Goal: Task Accomplishment & Management: Use online tool/utility

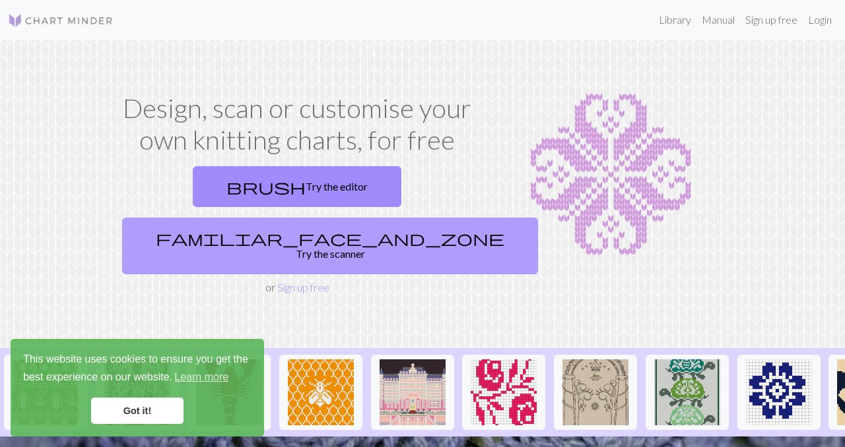
click at [365, 218] on link "familiar_face_and_zone Try the scanner" at bounding box center [330, 246] width 416 height 57
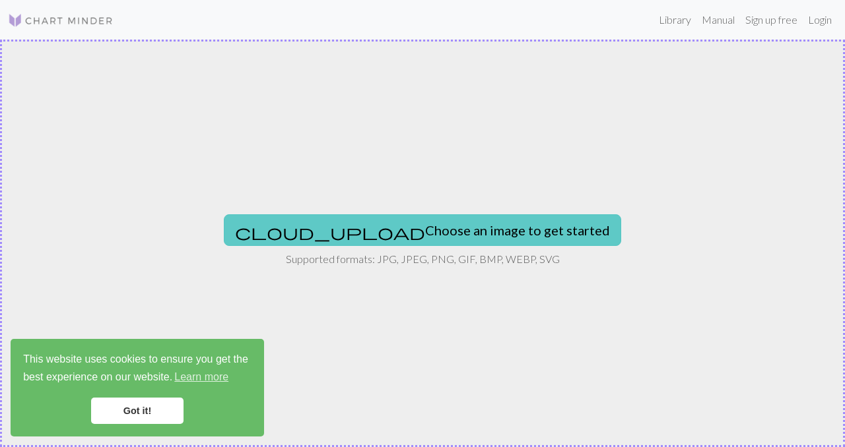
click at [363, 227] on button "cloud_upload Choose an image to get started" at bounding box center [422, 230] width 397 height 32
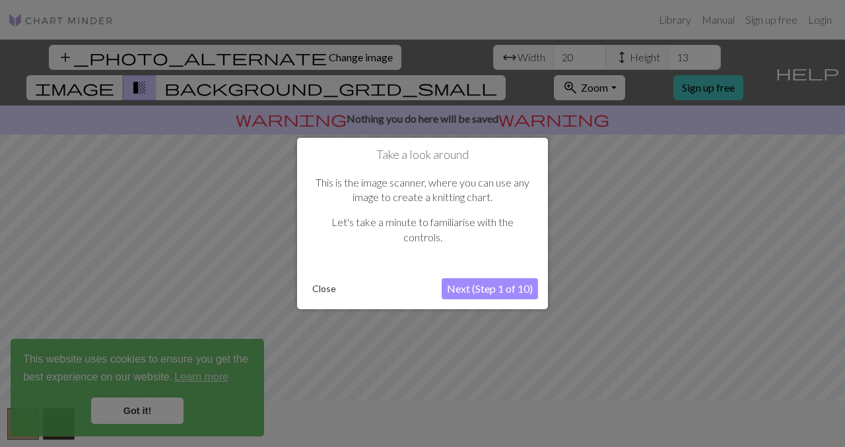
click at [480, 288] on button "Next (Step 1 of 10)" at bounding box center [490, 289] width 96 height 21
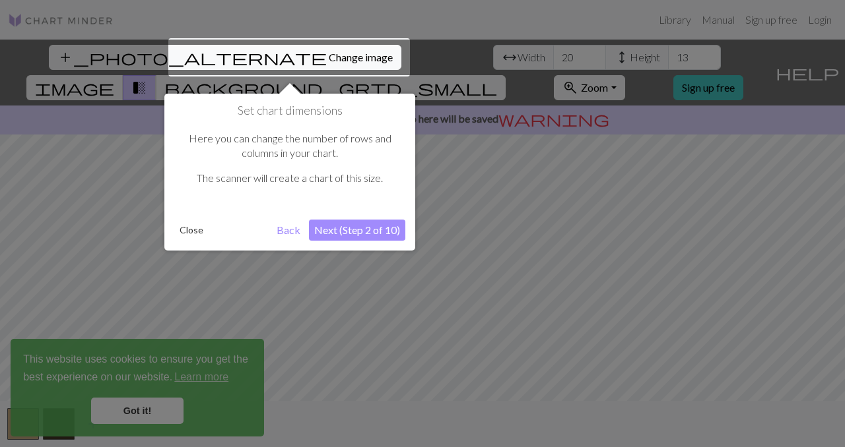
click at [363, 218] on div "Set chart dimensions Here you can change the number of rows and columns in your…" at bounding box center [289, 172] width 251 height 157
click at [361, 231] on button "Next (Step 2 of 10)" at bounding box center [357, 230] width 96 height 21
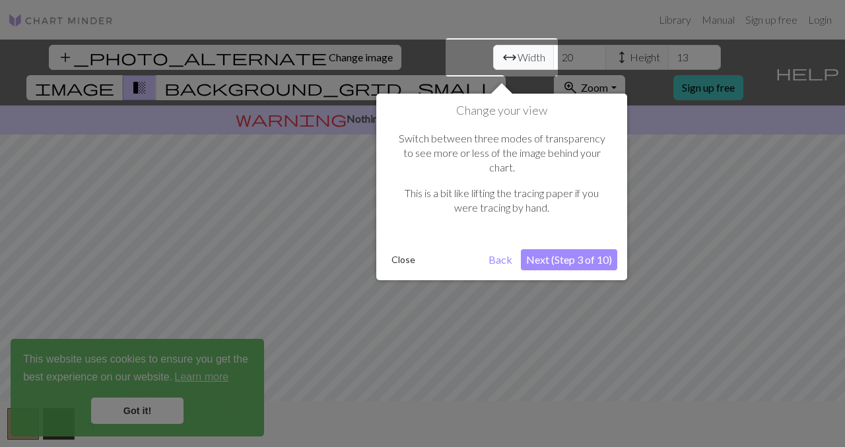
click at [571, 249] on button "Next (Step 3 of 10)" at bounding box center [569, 259] width 96 height 21
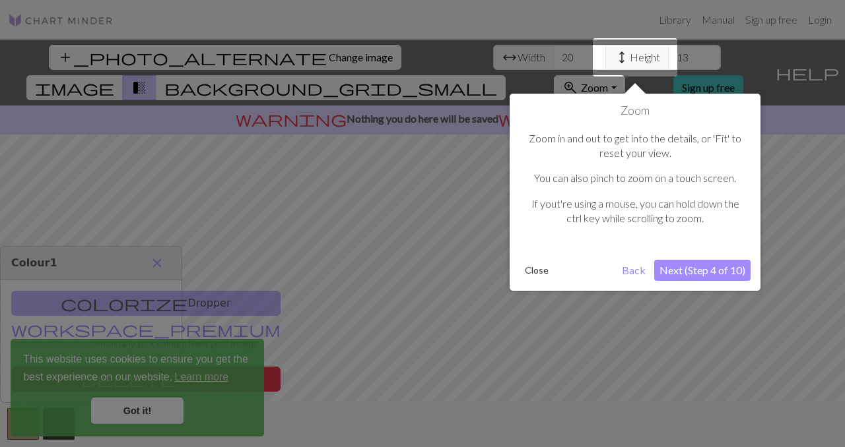
click at [680, 270] on button "Next (Step 4 of 10)" at bounding box center [702, 270] width 96 height 21
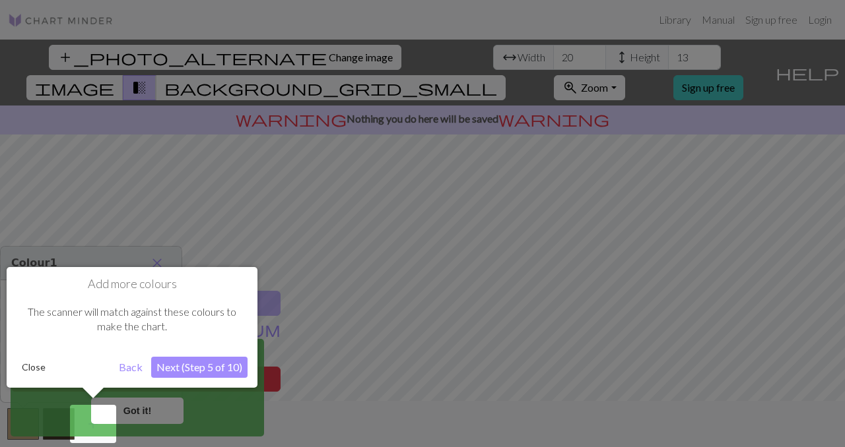
click at [209, 367] on button "Next (Step 5 of 10)" at bounding box center [199, 367] width 96 height 21
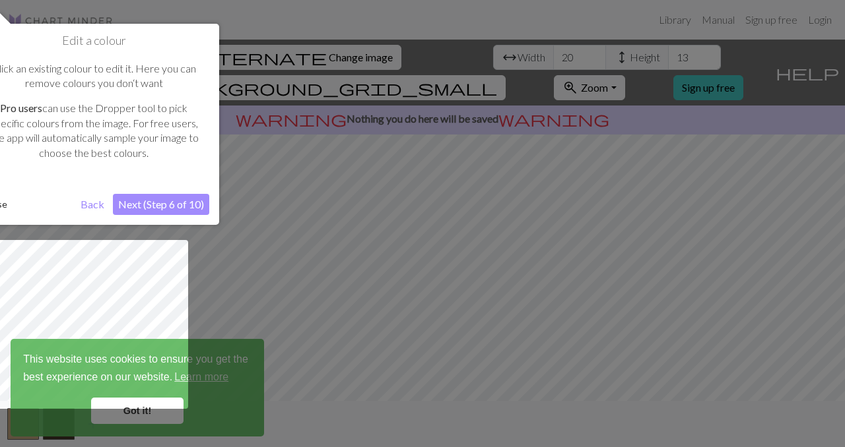
click at [154, 200] on button "Next (Step 6 of 10)" at bounding box center [161, 204] width 96 height 21
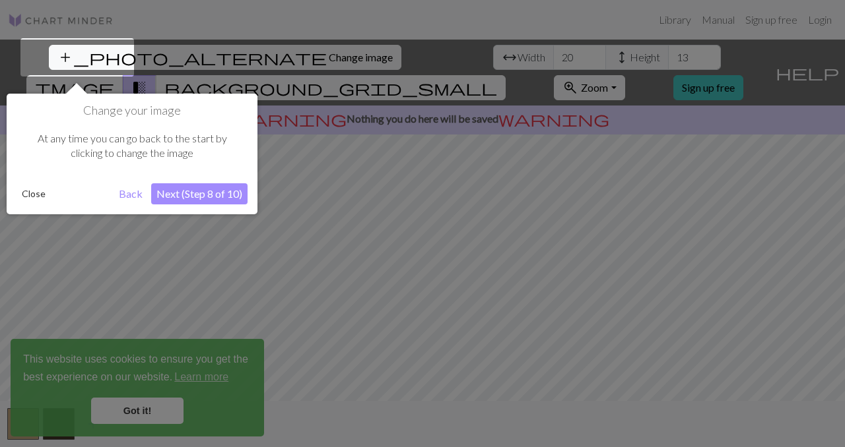
click at [198, 190] on button "Next (Step 8 of 10)" at bounding box center [199, 193] width 96 height 21
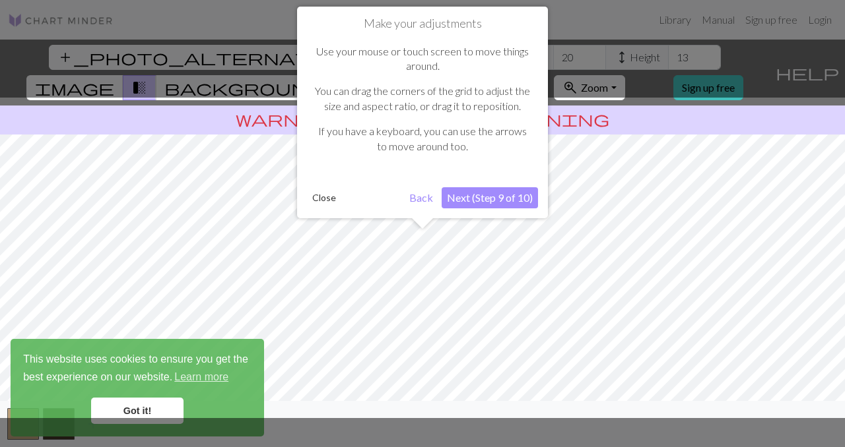
click at [510, 205] on button "Next (Step 9 of 10)" at bounding box center [490, 197] width 96 height 21
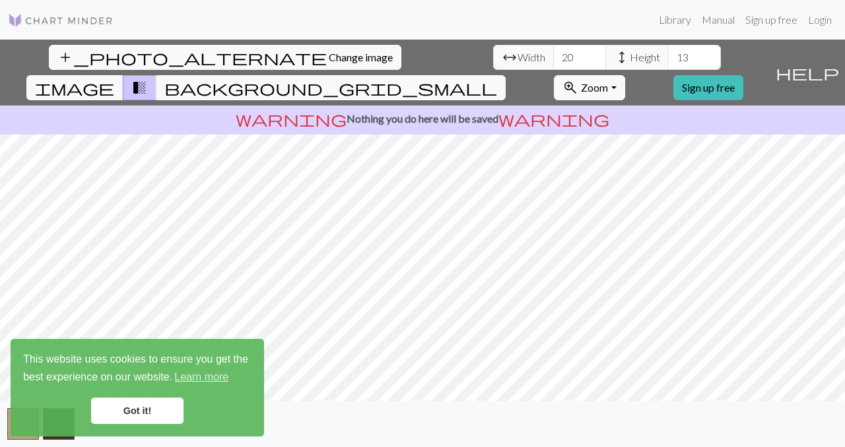
click at [139, 410] on link "Got it!" at bounding box center [137, 411] width 92 height 26
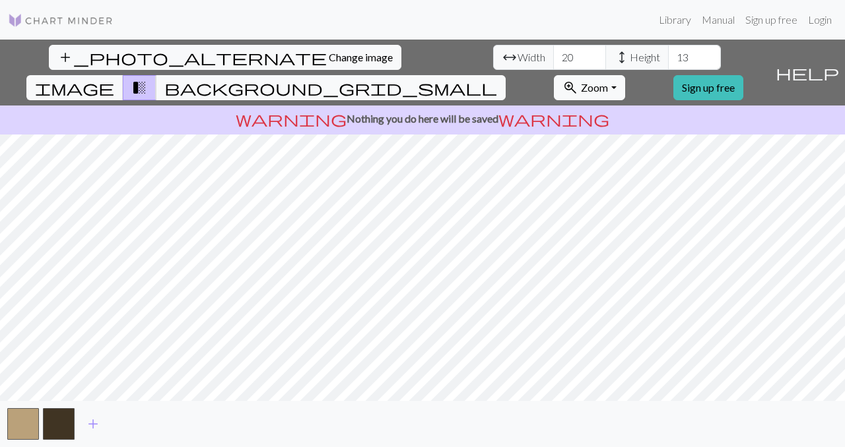
click at [517, 59] on span "Width" at bounding box center [531, 57] width 28 height 16
click at [553, 54] on input "21" at bounding box center [579, 57] width 53 height 25
click at [553, 54] on input "22" at bounding box center [579, 57] width 53 height 25
click at [553, 54] on input "23" at bounding box center [579, 57] width 53 height 25
click at [553, 54] on input "24" at bounding box center [579, 57] width 53 height 25
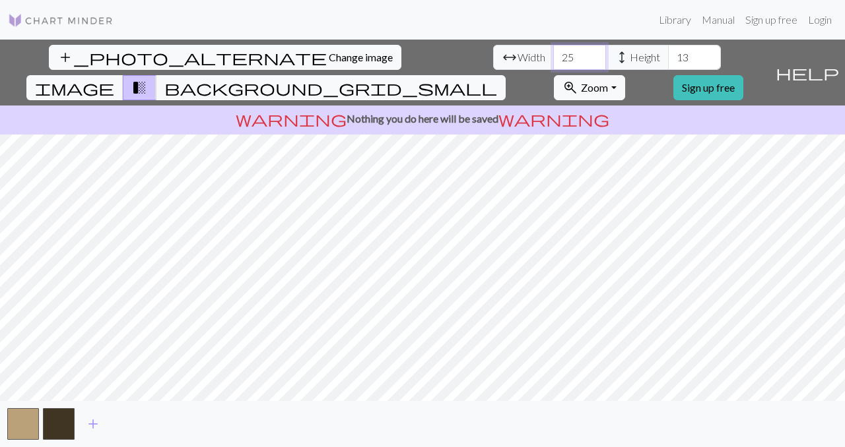
click at [553, 54] on input "25" at bounding box center [579, 57] width 53 height 25
click at [553, 54] on input "26" at bounding box center [579, 57] width 53 height 25
click at [553, 54] on input "27" at bounding box center [579, 57] width 53 height 25
click at [553, 54] on input "28" at bounding box center [579, 57] width 53 height 25
click at [553, 54] on input "29" at bounding box center [579, 57] width 53 height 25
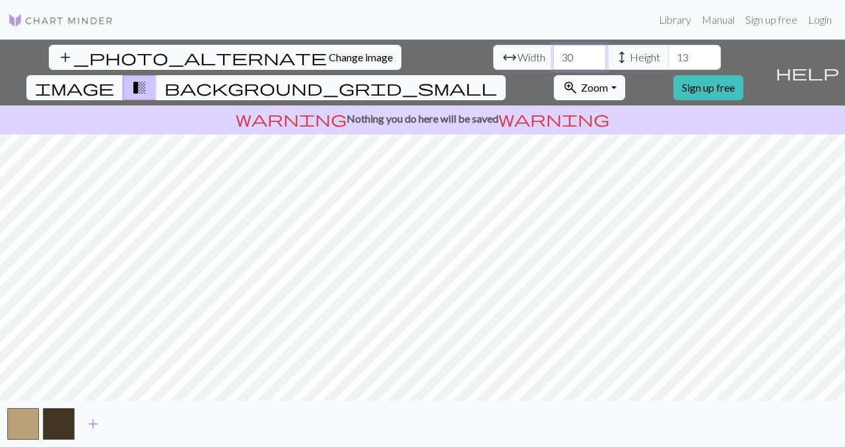
type input "30"
click at [553, 54] on input "30" at bounding box center [579, 57] width 53 height 25
click at [668, 53] on input "14" at bounding box center [694, 57] width 53 height 25
click at [668, 53] on input "15" at bounding box center [694, 57] width 53 height 25
click at [668, 53] on input "16" at bounding box center [694, 57] width 53 height 25
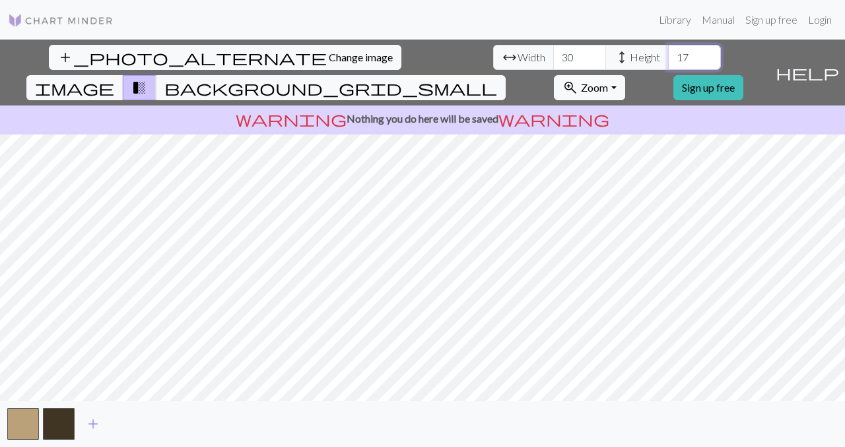
click at [668, 53] on input "17" at bounding box center [694, 57] width 53 height 25
click at [668, 53] on input "18" at bounding box center [694, 57] width 53 height 25
click at [668, 53] on input "19" at bounding box center [694, 57] width 53 height 25
click at [668, 53] on input "20" at bounding box center [694, 57] width 53 height 25
click at [668, 53] on input "21" at bounding box center [694, 57] width 53 height 25
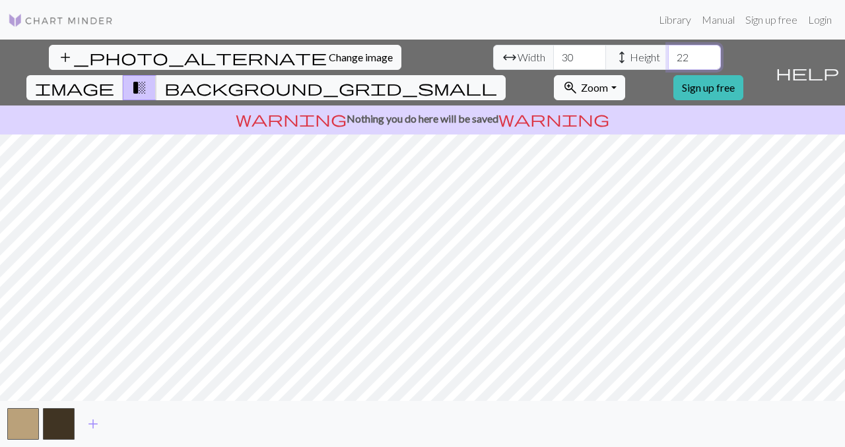
click at [668, 53] on input "22" at bounding box center [694, 57] width 53 height 25
click at [668, 53] on input "23" at bounding box center [694, 57] width 53 height 25
click at [668, 53] on input "24" at bounding box center [694, 57] width 53 height 25
click at [668, 53] on input "25" at bounding box center [694, 57] width 53 height 25
click at [668, 53] on input "26" at bounding box center [694, 57] width 53 height 25
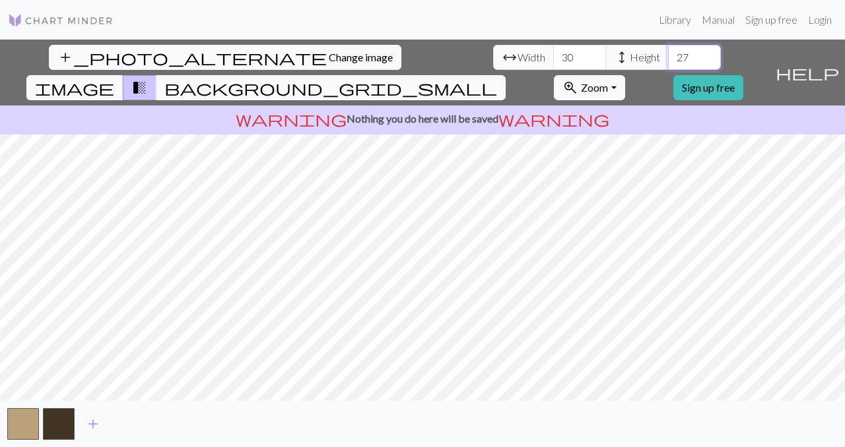
click at [668, 53] on input "27" at bounding box center [694, 57] width 53 height 25
click at [668, 53] on input "28" at bounding box center [694, 57] width 53 height 25
click at [668, 53] on input "29" at bounding box center [694, 57] width 53 height 25
click at [668, 53] on input "30" at bounding box center [694, 57] width 53 height 25
click at [668, 53] on input "31" at bounding box center [694, 57] width 53 height 25
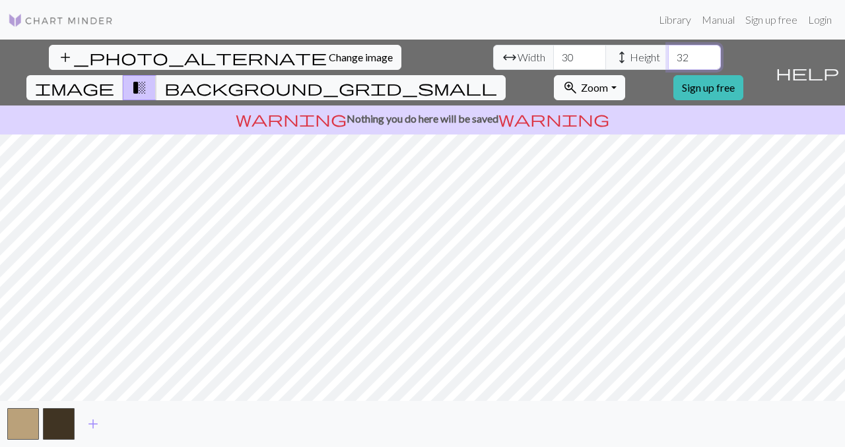
click at [668, 53] on input "32" at bounding box center [694, 57] width 53 height 25
click at [668, 53] on input "33" at bounding box center [694, 57] width 53 height 25
click at [668, 53] on input "34" at bounding box center [694, 57] width 53 height 25
click at [668, 53] on input "35" at bounding box center [694, 57] width 53 height 25
click at [668, 53] on input "36" at bounding box center [694, 57] width 53 height 25
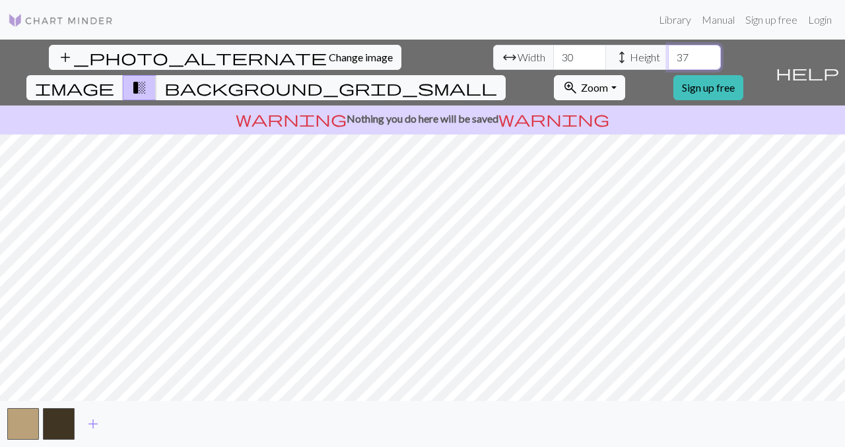
click at [668, 53] on input "37" at bounding box center [694, 57] width 53 height 25
click at [668, 53] on input "38" at bounding box center [694, 57] width 53 height 25
click at [668, 53] on input "39" at bounding box center [694, 57] width 53 height 25
click at [668, 53] on input "40" at bounding box center [694, 57] width 53 height 25
click at [668, 53] on input "41" at bounding box center [694, 57] width 53 height 25
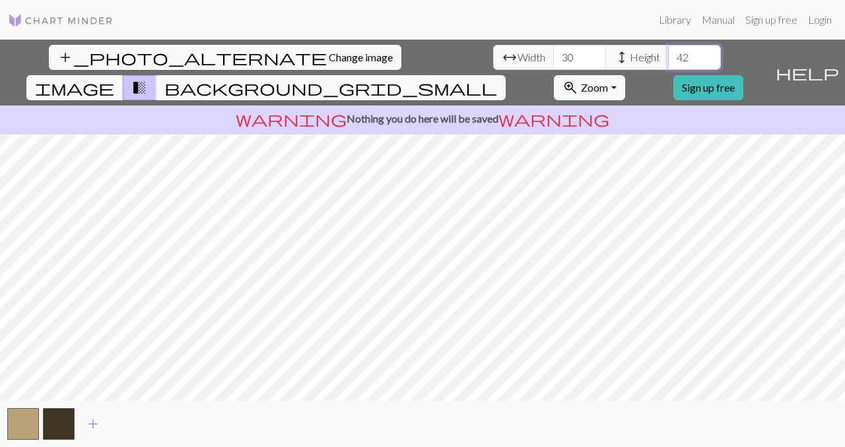
click at [668, 53] on input "42" at bounding box center [694, 57] width 53 height 25
click at [668, 53] on input "43" at bounding box center [694, 57] width 53 height 25
click at [668, 53] on input "44" at bounding box center [694, 57] width 53 height 25
click at [668, 53] on input "45" at bounding box center [694, 57] width 53 height 25
click at [668, 53] on input "46" at bounding box center [694, 57] width 53 height 25
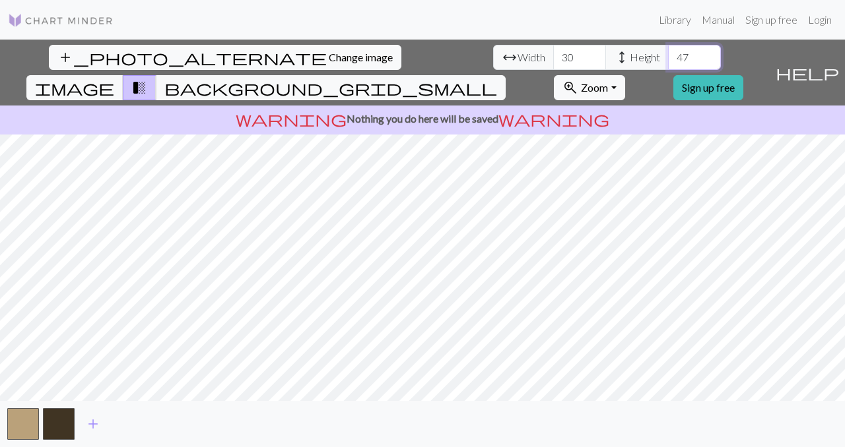
click at [668, 53] on input "47" at bounding box center [694, 57] width 53 height 25
click at [668, 53] on input "48" at bounding box center [694, 57] width 53 height 25
click at [668, 53] on input "49" at bounding box center [694, 57] width 53 height 25
click at [668, 53] on input "50" at bounding box center [694, 57] width 53 height 25
click at [668, 53] on input "51" at bounding box center [694, 57] width 53 height 25
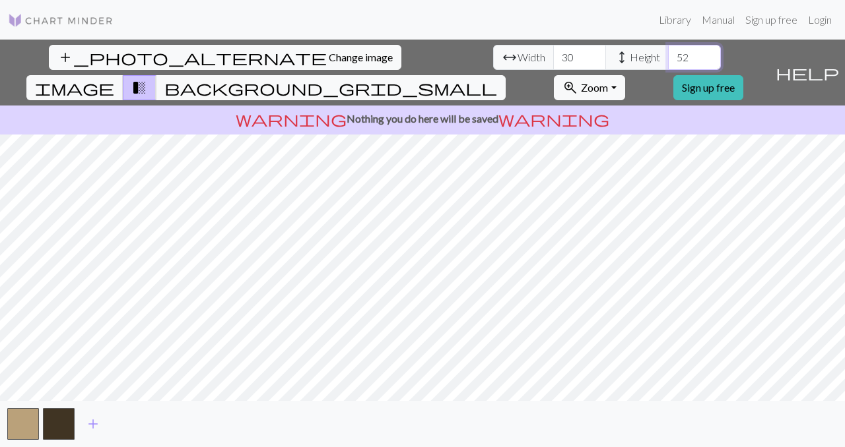
click at [668, 53] on input "52" at bounding box center [694, 57] width 53 height 25
click at [668, 53] on input "53" at bounding box center [694, 57] width 53 height 25
click at [668, 53] on input "54" at bounding box center [694, 57] width 53 height 25
click at [668, 53] on input "55" at bounding box center [694, 57] width 53 height 25
click at [668, 53] on input "56" at bounding box center [694, 57] width 53 height 25
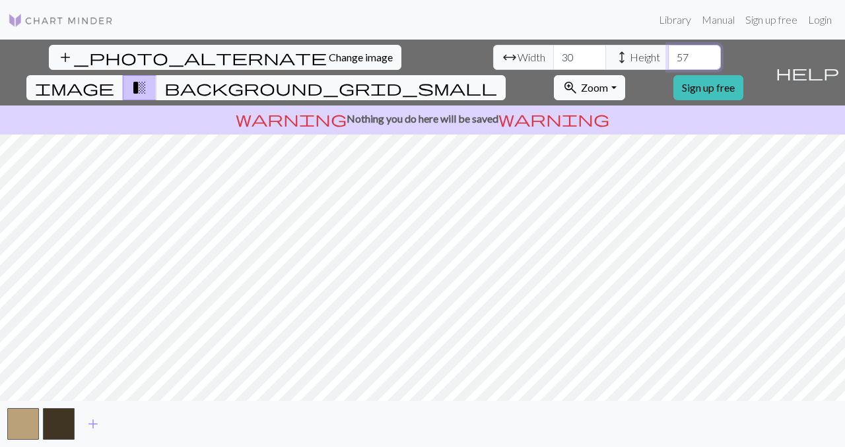
click at [668, 53] on input "57" at bounding box center [694, 57] width 53 height 25
click at [668, 53] on input "58" at bounding box center [694, 57] width 53 height 25
click at [668, 53] on input "59" at bounding box center [694, 57] width 53 height 25
click at [668, 53] on input "60" at bounding box center [694, 57] width 53 height 25
click at [668, 53] on input "61" at bounding box center [694, 57] width 53 height 25
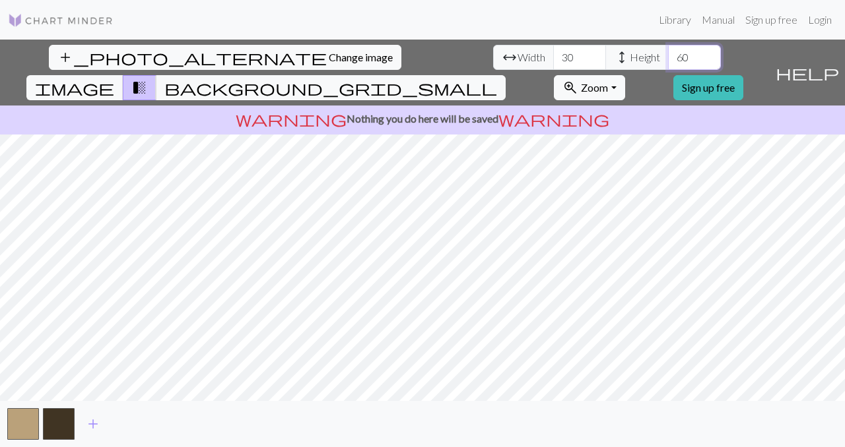
click at [668, 65] on input "60" at bounding box center [694, 57] width 53 height 25
click at [668, 65] on input "59" at bounding box center [694, 57] width 53 height 25
click at [668, 65] on input "58" at bounding box center [694, 57] width 53 height 25
click at [668, 65] on input "57" at bounding box center [694, 57] width 53 height 25
click at [668, 65] on input "56" at bounding box center [694, 57] width 53 height 25
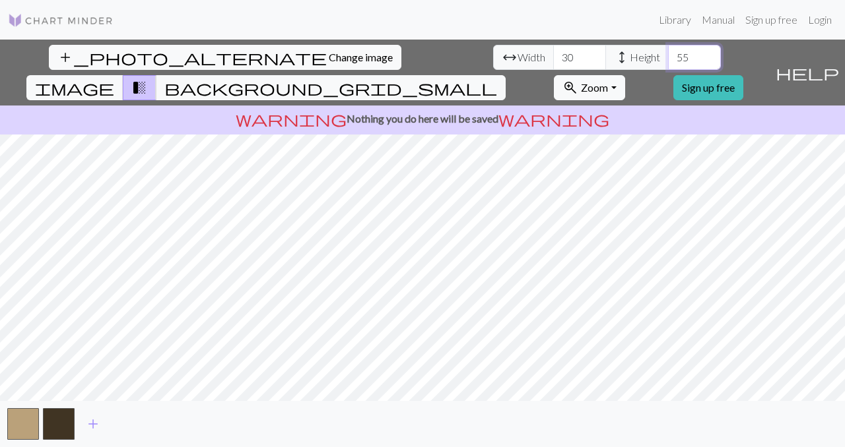
click at [668, 65] on input "55" at bounding box center [694, 57] width 53 height 25
click at [668, 65] on input "54" at bounding box center [694, 57] width 53 height 25
click at [668, 65] on input "53" at bounding box center [694, 57] width 53 height 25
click at [668, 65] on input "52" at bounding box center [694, 57] width 53 height 25
click at [668, 65] on input "51" at bounding box center [694, 57] width 53 height 25
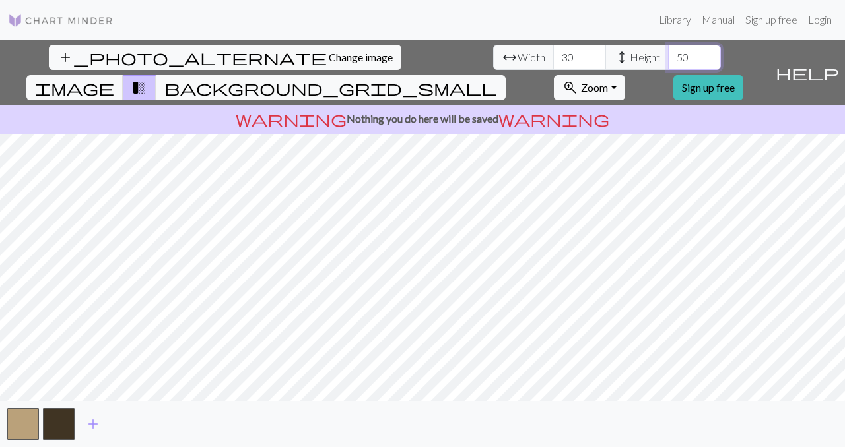
click at [668, 65] on input "50" at bounding box center [694, 57] width 53 height 25
click at [668, 65] on input "49" at bounding box center [694, 57] width 53 height 25
click at [668, 65] on input "48" at bounding box center [694, 57] width 53 height 25
click at [668, 65] on input "47" at bounding box center [694, 57] width 53 height 25
click at [668, 65] on input "46" at bounding box center [694, 57] width 53 height 25
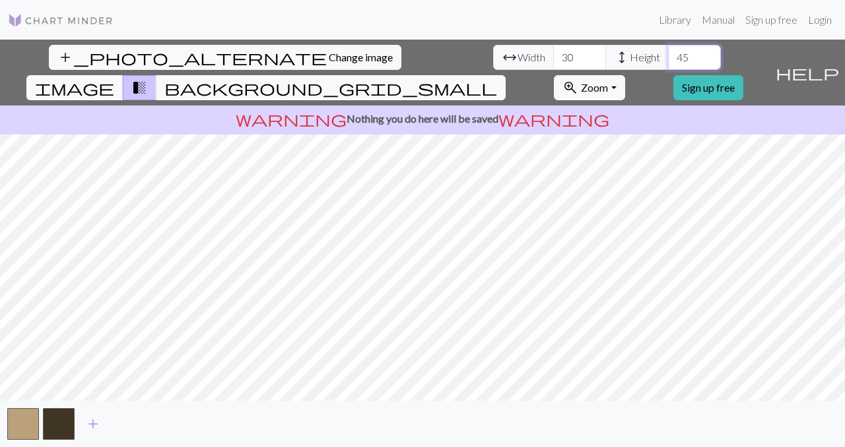
click at [668, 65] on input "45" at bounding box center [694, 57] width 53 height 25
click at [668, 65] on input "44" at bounding box center [694, 57] width 53 height 25
click at [668, 65] on input "43" at bounding box center [694, 57] width 53 height 25
click at [668, 65] on input "42" at bounding box center [694, 57] width 53 height 25
click at [668, 65] on input "41" at bounding box center [694, 57] width 53 height 25
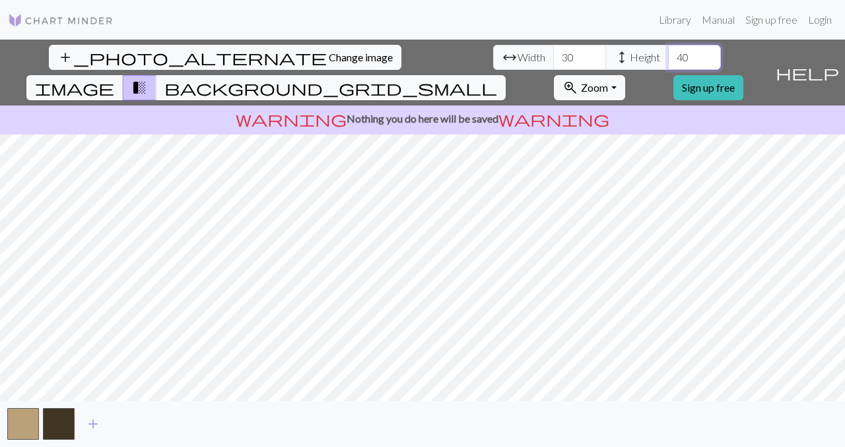
click at [668, 65] on input "40" at bounding box center [694, 57] width 53 height 25
click at [668, 65] on input "39" at bounding box center [694, 57] width 53 height 25
click at [668, 65] on input "38" at bounding box center [694, 57] width 53 height 25
click at [668, 65] on input "37" at bounding box center [694, 57] width 53 height 25
click at [668, 65] on input "36" at bounding box center [694, 57] width 53 height 25
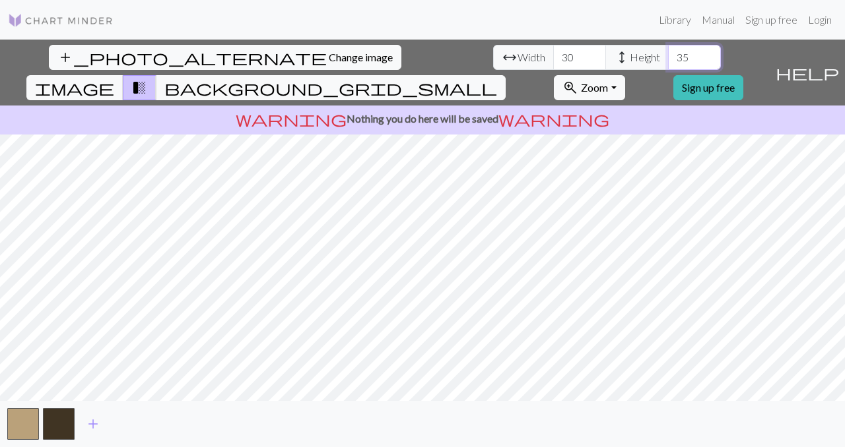
click at [668, 65] on input "35" at bounding box center [694, 57] width 53 height 25
click at [668, 65] on input "34" at bounding box center [694, 57] width 53 height 25
click at [668, 65] on input "33" at bounding box center [694, 57] width 53 height 25
click at [668, 65] on input "32" at bounding box center [694, 57] width 53 height 25
click at [668, 65] on input "31" at bounding box center [694, 57] width 53 height 25
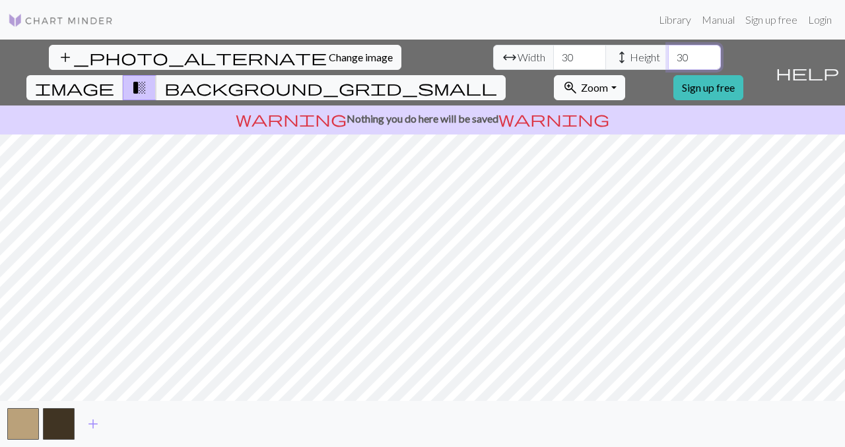
click at [668, 65] on input "30" at bounding box center [694, 57] width 53 height 25
click at [668, 65] on input "29" at bounding box center [694, 57] width 53 height 25
click at [668, 65] on input "28" at bounding box center [694, 57] width 53 height 25
click at [668, 65] on input "27" at bounding box center [694, 57] width 53 height 25
click at [668, 65] on input "26" at bounding box center [694, 57] width 53 height 25
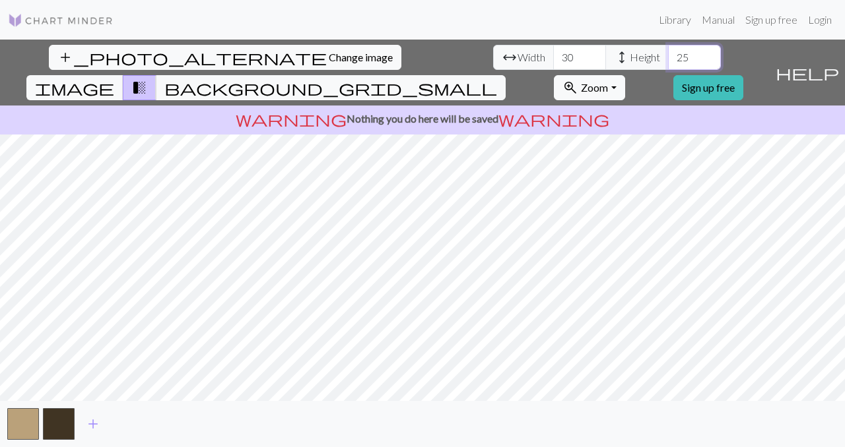
click at [668, 65] on input "25" at bounding box center [694, 57] width 53 height 25
click at [668, 65] on input "24" at bounding box center [694, 57] width 53 height 25
click at [668, 65] on input "23" at bounding box center [694, 57] width 53 height 25
click at [668, 65] on input "22" at bounding box center [694, 57] width 53 height 25
click at [668, 65] on input "21" at bounding box center [694, 57] width 53 height 25
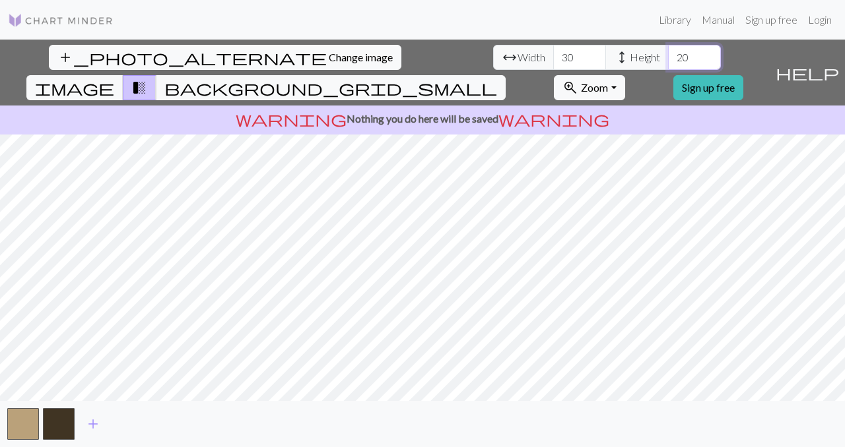
click at [668, 65] on input "20" at bounding box center [694, 57] width 53 height 25
click at [668, 65] on input "19" at bounding box center [694, 57] width 53 height 25
click at [668, 65] on input "18" at bounding box center [694, 57] width 53 height 25
click at [668, 65] on input "17" at bounding box center [694, 57] width 53 height 25
click at [668, 65] on input "16" at bounding box center [694, 57] width 53 height 25
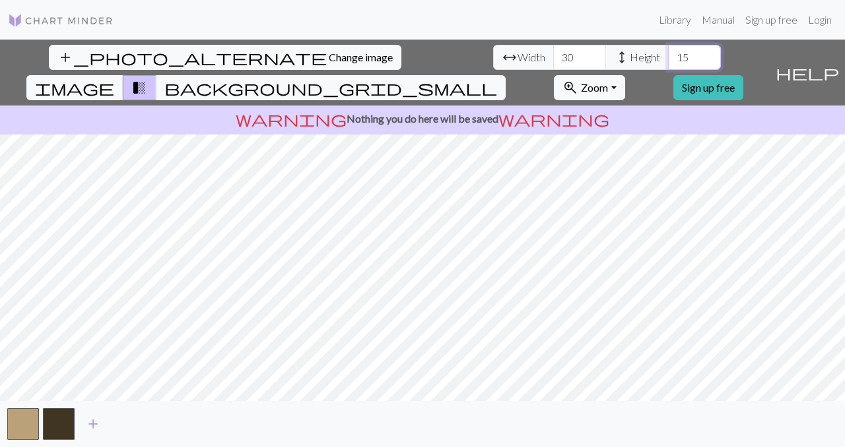
click at [668, 65] on input "15" at bounding box center [694, 57] width 53 height 25
click at [668, 65] on input "14" at bounding box center [694, 57] width 53 height 25
click at [668, 65] on input "13" at bounding box center [694, 57] width 53 height 25
click at [668, 65] on input "12" at bounding box center [694, 57] width 53 height 25
click at [668, 65] on input "11" at bounding box center [694, 57] width 53 height 25
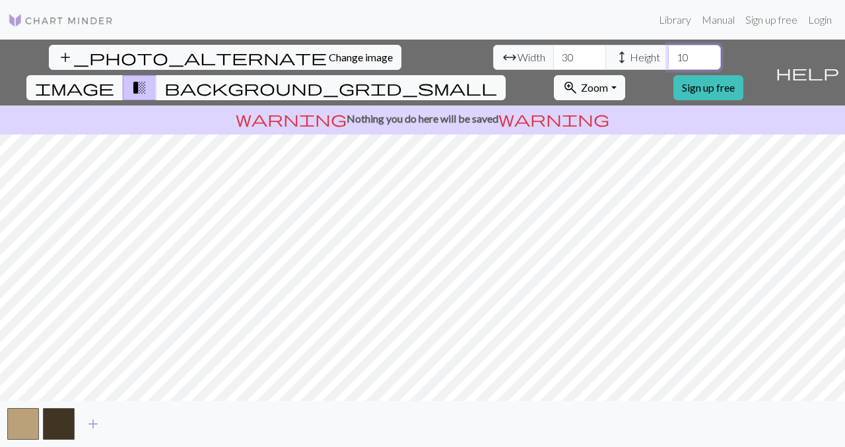
click at [668, 65] on input "10" at bounding box center [694, 57] width 53 height 25
click at [668, 65] on input "9" at bounding box center [694, 57] width 53 height 25
click at [668, 55] on input "10" at bounding box center [694, 57] width 53 height 25
click at [668, 55] on input "11" at bounding box center [694, 57] width 53 height 25
click at [668, 55] on input "12" at bounding box center [694, 57] width 53 height 25
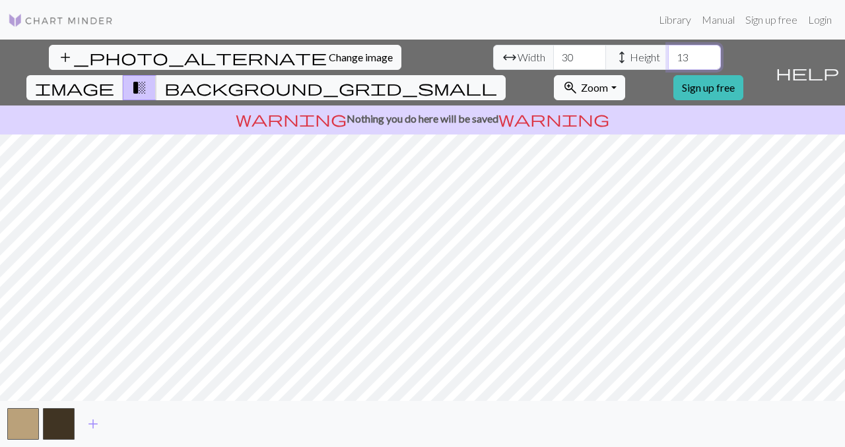
click at [668, 55] on input "13" at bounding box center [694, 57] width 53 height 25
click at [668, 55] on input "14" at bounding box center [694, 57] width 53 height 25
click at [668, 55] on input "15" at bounding box center [694, 57] width 53 height 25
click at [668, 55] on input "16" at bounding box center [694, 57] width 53 height 25
click at [668, 55] on input "17" at bounding box center [694, 57] width 53 height 25
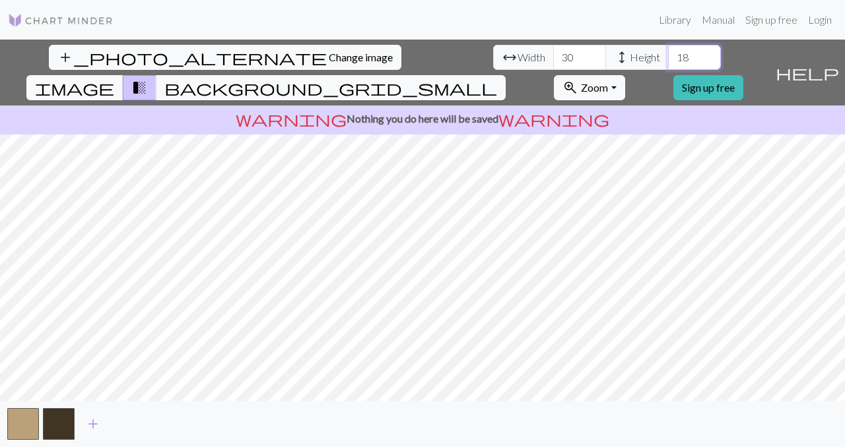
click at [668, 55] on input "18" at bounding box center [694, 57] width 53 height 25
click at [668, 55] on input "19" at bounding box center [694, 57] width 53 height 25
click at [668, 55] on input "20" at bounding box center [694, 57] width 53 height 25
click at [668, 55] on input "21" at bounding box center [694, 57] width 53 height 25
type input "22"
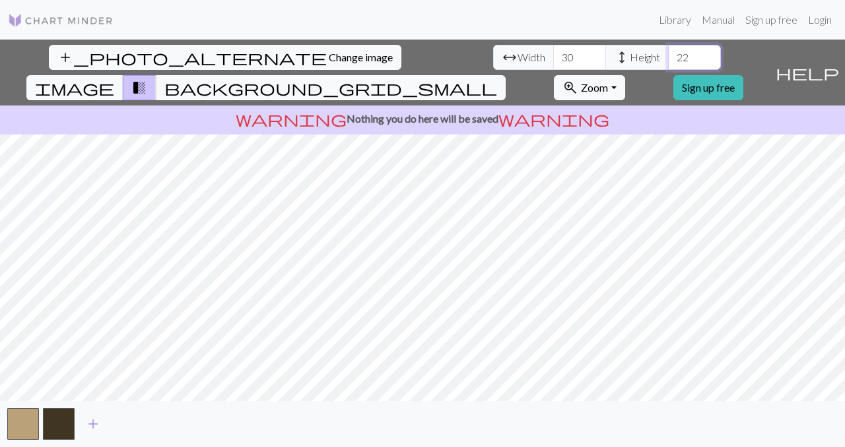
click at [668, 55] on input "22" at bounding box center [694, 57] width 53 height 25
click at [63, 423] on button "button" at bounding box center [59, 425] width 32 height 32
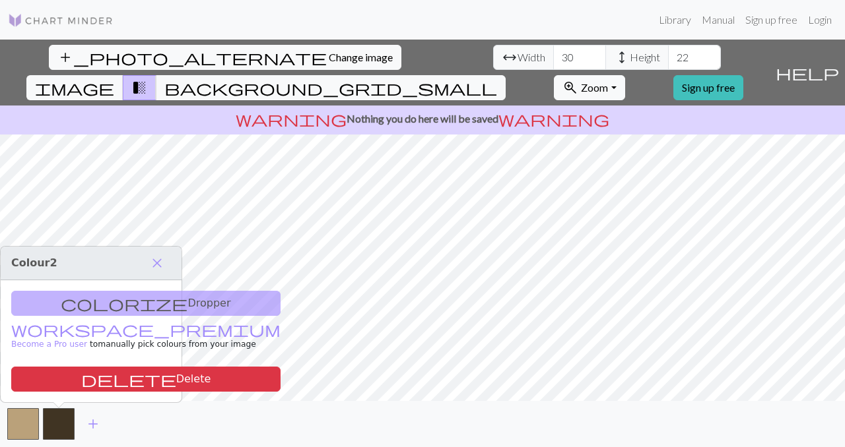
click at [95, 308] on div "colorize Dropper workspace_premium Become a Pro user to manually pick colours f…" at bounding box center [91, 341] width 181 height 122
click at [156, 259] on span "close" at bounding box center [157, 263] width 16 height 18
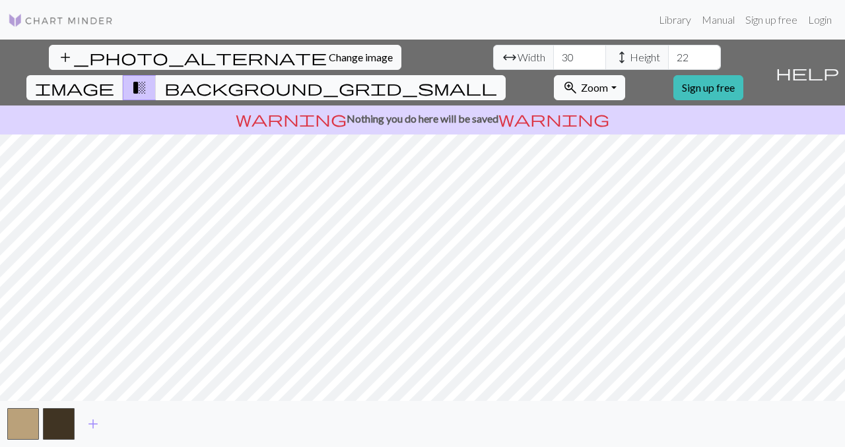
click at [497, 79] on span "background_grid_small" at bounding box center [330, 88] width 333 height 18
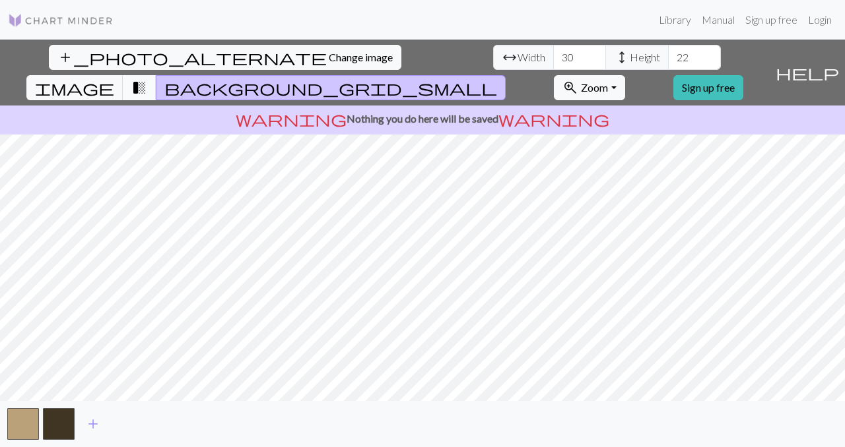
click at [147, 79] on span "transition_fade" at bounding box center [139, 88] width 16 height 18
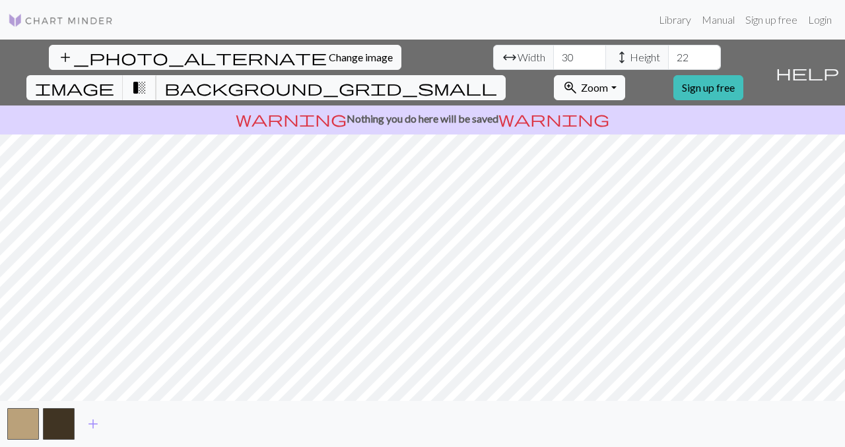
click at [156, 75] on button "transition_fade" at bounding box center [140, 87] width 34 height 25
click at [88, 422] on span "add" at bounding box center [93, 424] width 16 height 18
click at [90, 422] on button "button" at bounding box center [95, 425] width 32 height 32
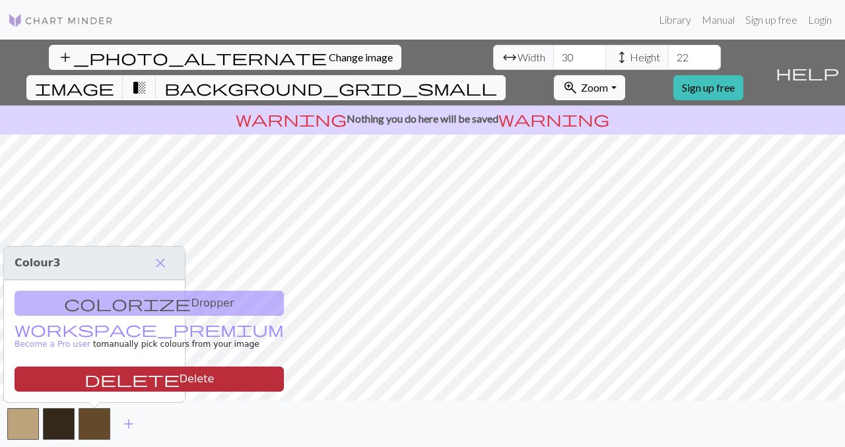
click at [101, 378] on button "delete Delete" at bounding box center [149, 379] width 269 height 25
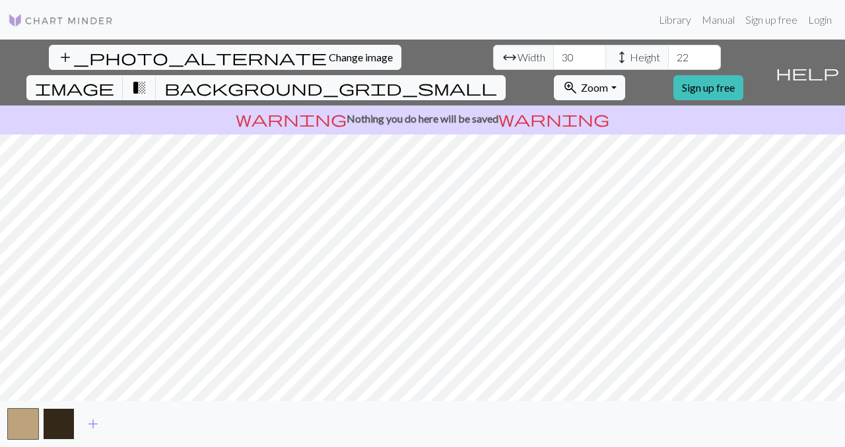
click at [50, 415] on button "button" at bounding box center [59, 425] width 32 height 32
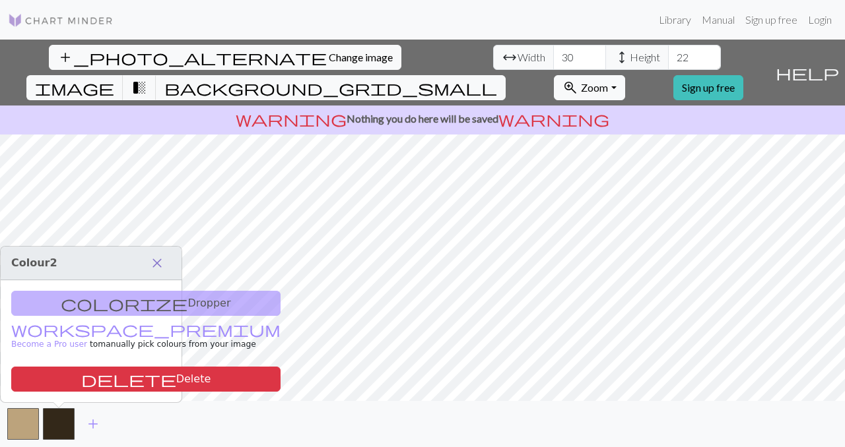
click at [157, 263] on span "close" at bounding box center [157, 263] width 16 height 18
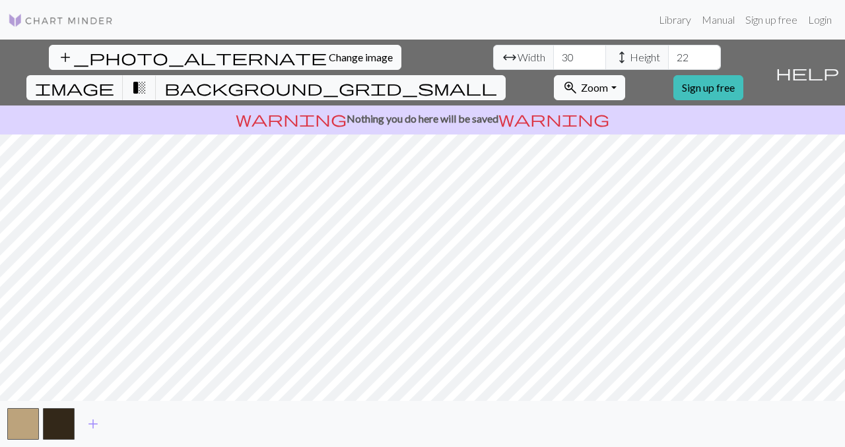
click at [329, 55] on span "Change image" at bounding box center [361, 57] width 64 height 13
click at [147, 79] on span "transition_fade" at bounding box center [139, 88] width 16 height 18
click at [327, 205] on div "add_photo_alternate Change image arrow_range Width 30 height Height 22 image tr…" at bounding box center [422, 244] width 845 height 408
click at [329, 58] on span "Change image" at bounding box center [361, 57] width 64 height 13
click at [65, 16] on img at bounding box center [61, 21] width 106 height 16
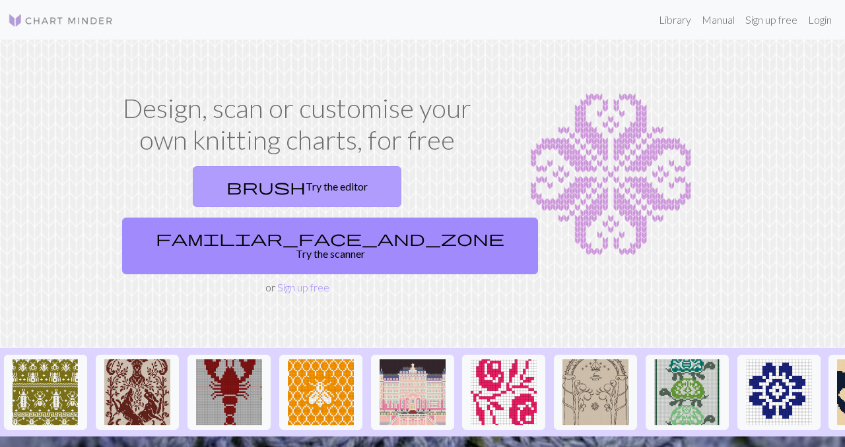
click at [208, 191] on link "brush Try the editor" at bounding box center [297, 186] width 209 height 41
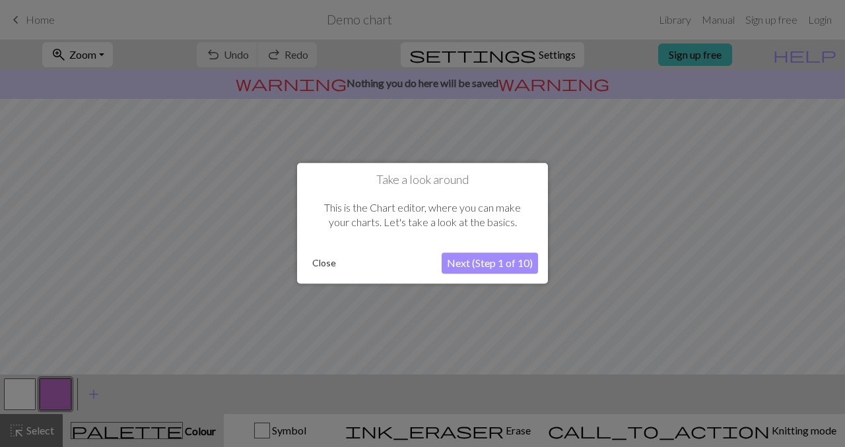
click at [486, 265] on button "Next (Step 1 of 10)" at bounding box center [490, 263] width 96 height 21
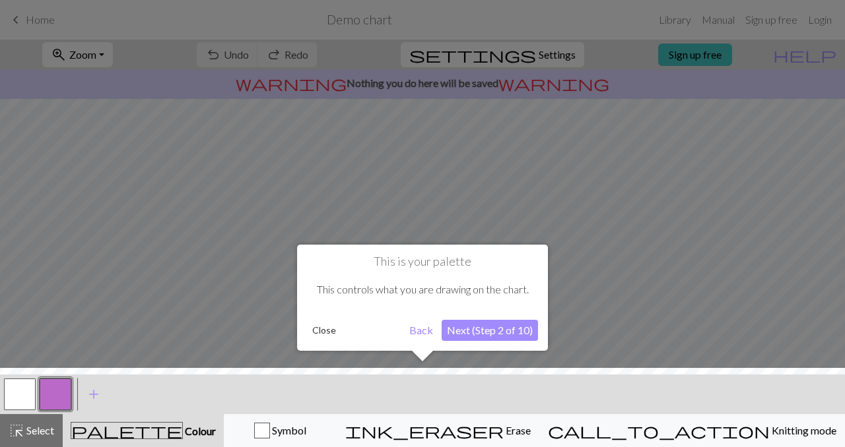
click at [474, 339] on button "Next (Step 2 of 10)" at bounding box center [490, 330] width 96 height 21
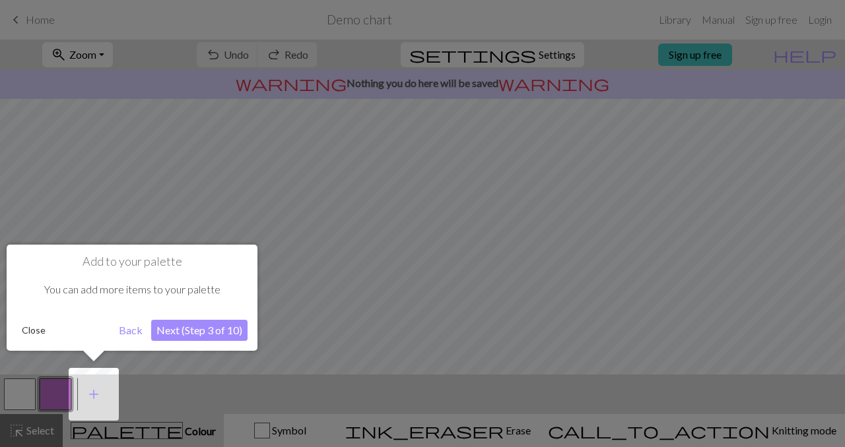
click at [474, 339] on div at bounding box center [422, 223] width 845 height 447
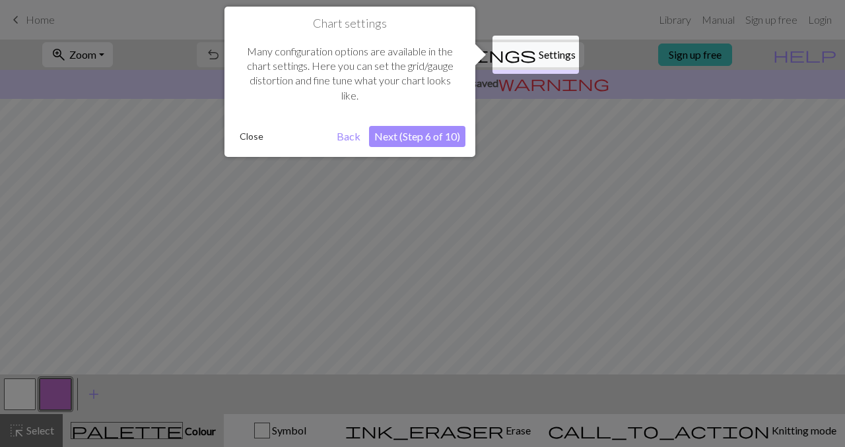
click at [490, 320] on div at bounding box center [422, 223] width 845 height 447
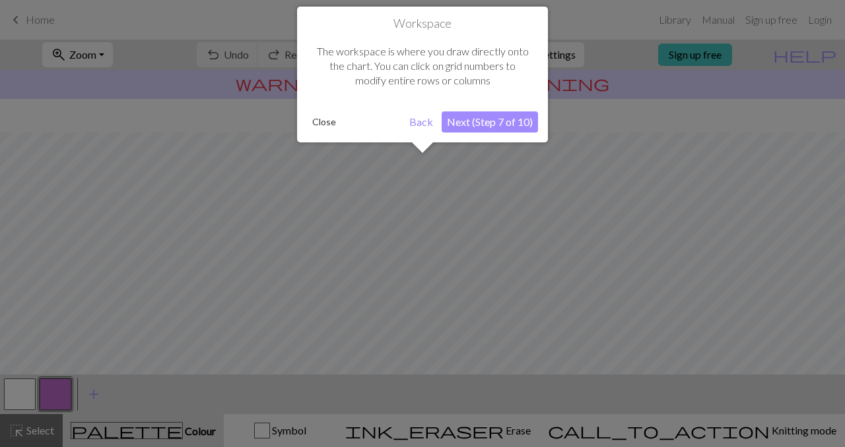
click at [488, 319] on div at bounding box center [422, 223] width 845 height 447
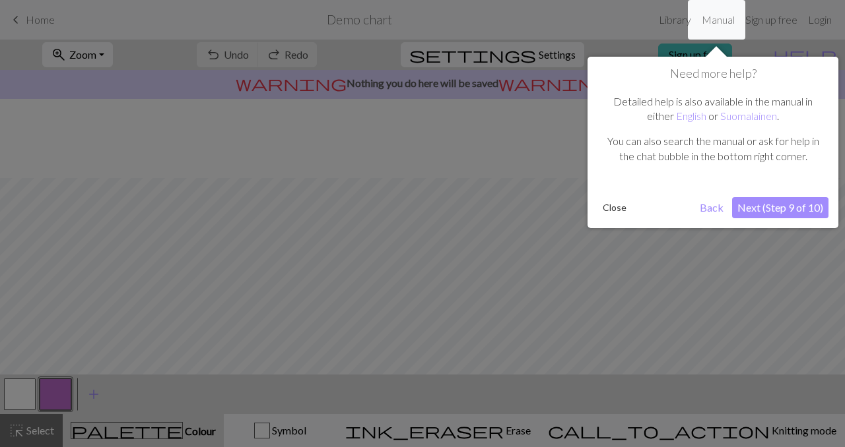
scroll to position [79, 0]
click at [488, 319] on div at bounding box center [422, 223] width 845 height 447
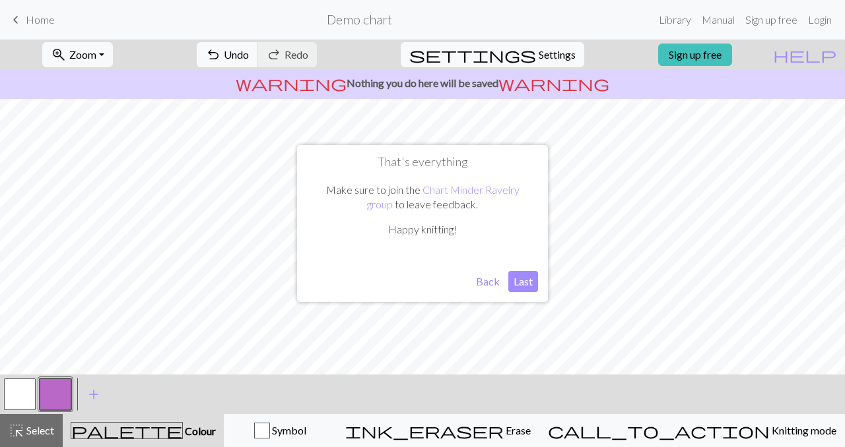
click at [518, 280] on button "Last" at bounding box center [523, 281] width 30 height 21
click at [675, 24] on link "Library" at bounding box center [674, 20] width 43 height 26
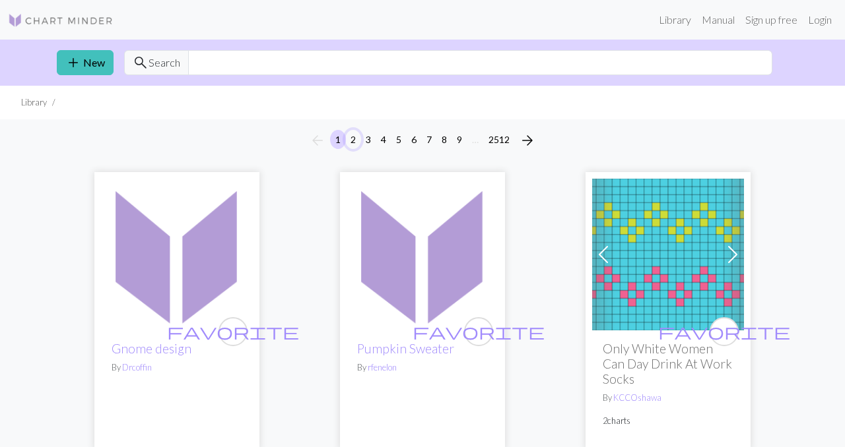
click at [352, 140] on button "2" at bounding box center [353, 139] width 16 height 19
click at [74, 62] on span "add" at bounding box center [73, 62] width 16 height 18
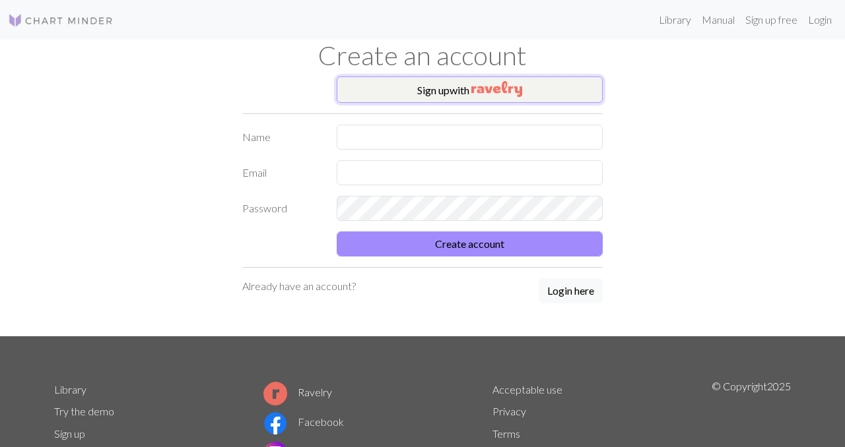
click at [447, 90] on button "Sign up with" at bounding box center [470, 90] width 267 height 26
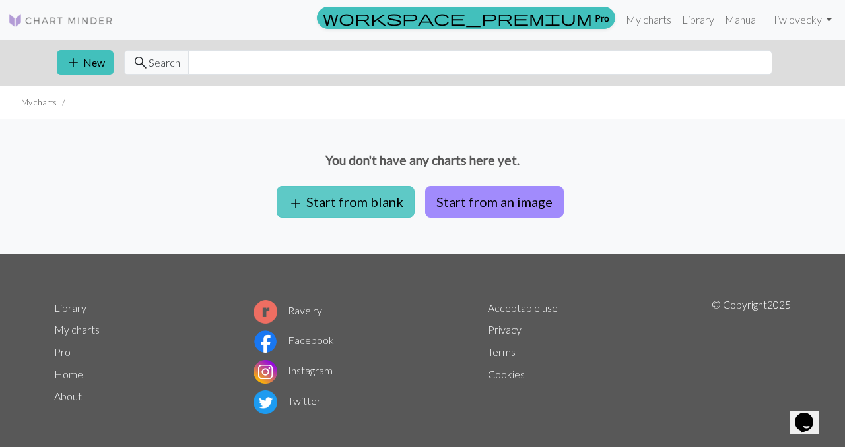
click at [331, 203] on button "add Start from blank" at bounding box center [346, 202] width 138 height 32
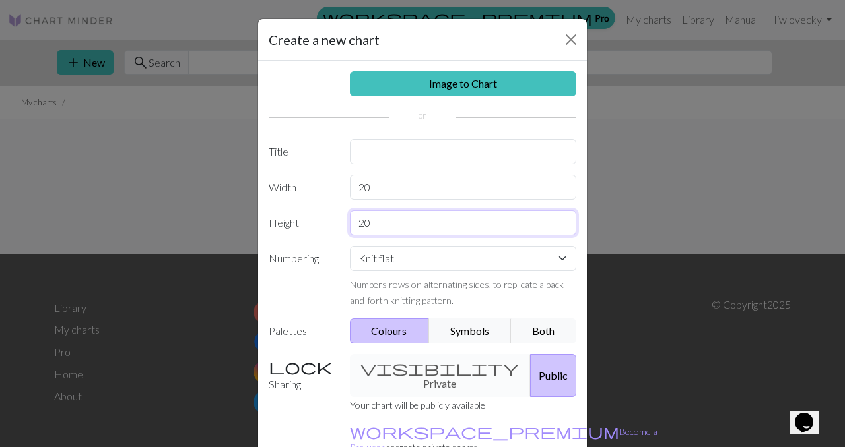
click at [385, 225] on input "20" at bounding box center [463, 223] width 227 height 25
click at [410, 372] on div "visibility Private Public" at bounding box center [463, 375] width 243 height 43
click at [395, 230] on input "20" at bounding box center [463, 223] width 227 height 25
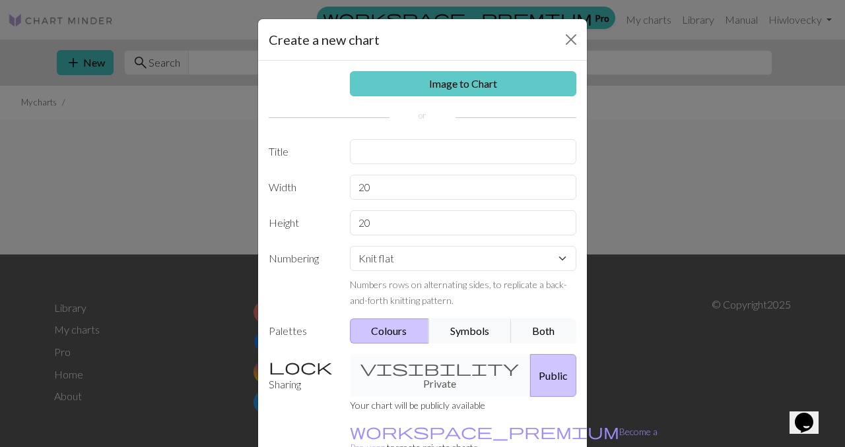
click at [469, 81] on link "Image to Chart" at bounding box center [463, 83] width 227 height 25
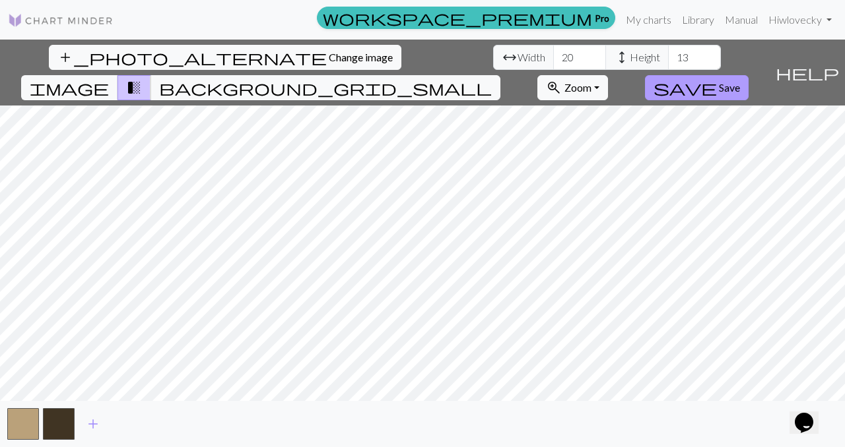
click at [748, 75] on button "save Save" at bounding box center [697, 87] width 104 height 25
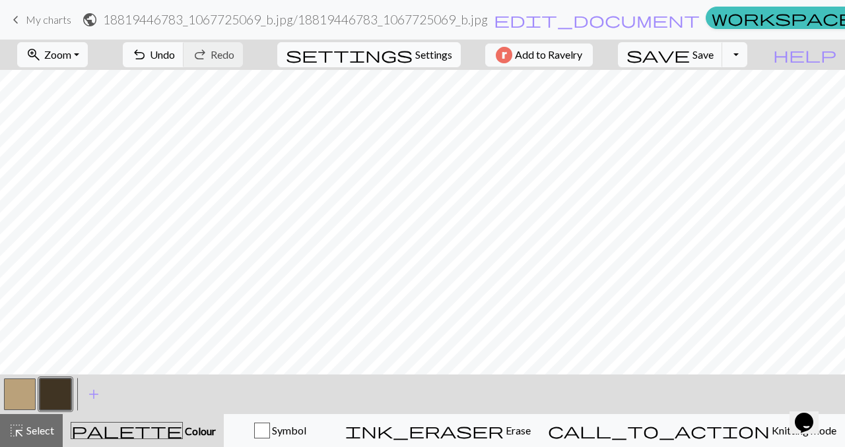
click at [420, 57] on span "Settings" at bounding box center [433, 55] width 37 height 16
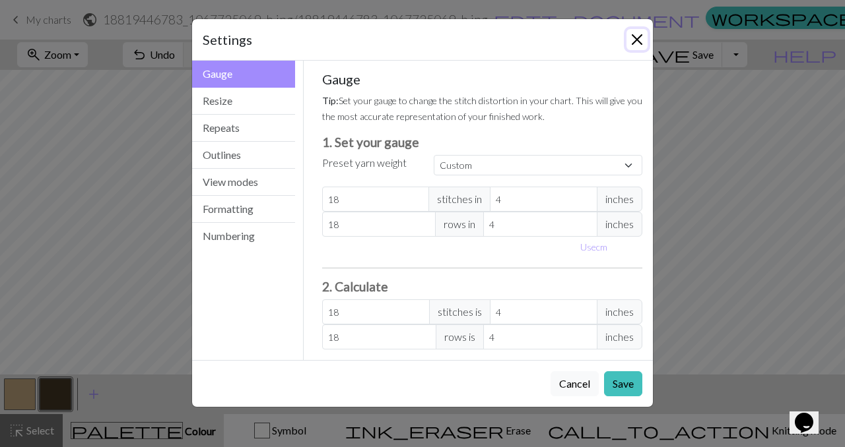
click at [641, 37] on button "Close" at bounding box center [636, 39] width 21 height 21
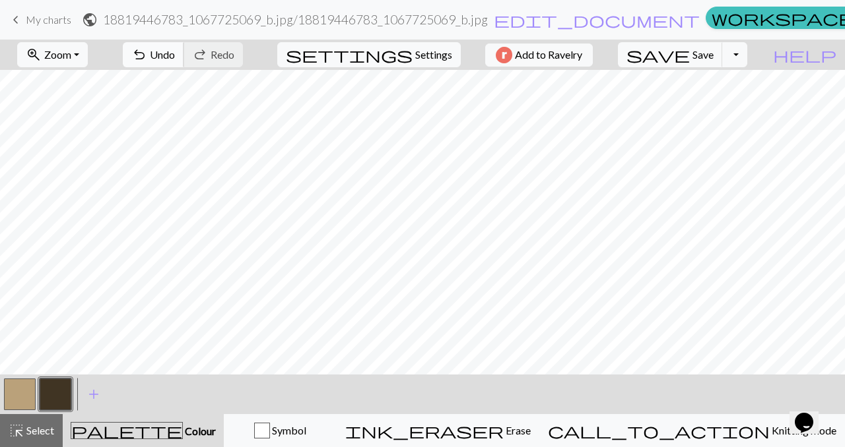
click at [184, 54] on button "undo Undo Undo" at bounding box center [153, 54] width 61 height 25
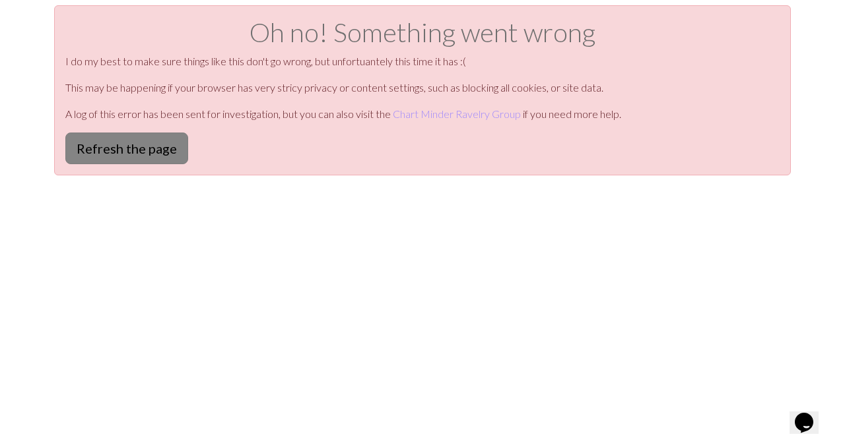
click at [143, 159] on button "Refresh the page" at bounding box center [126, 149] width 123 height 32
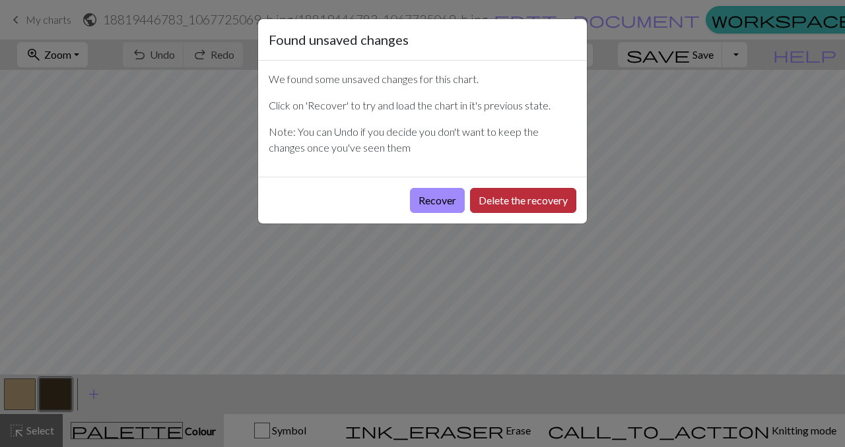
click at [529, 204] on button "Delete the recovery" at bounding box center [523, 200] width 106 height 25
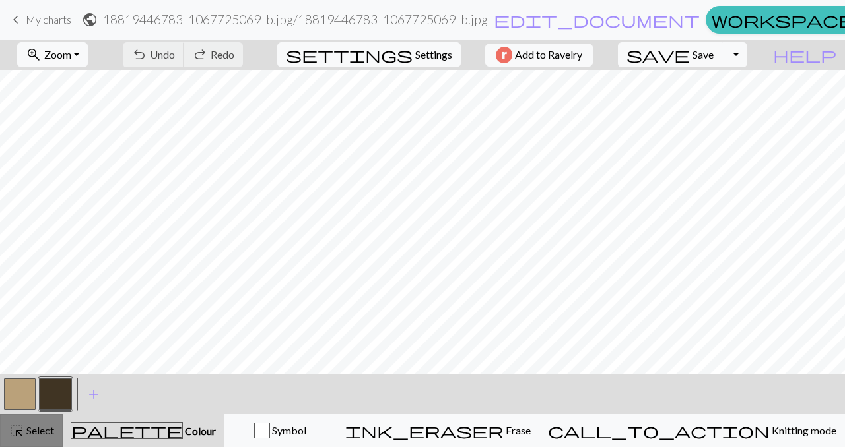
click at [33, 434] on span "Select" at bounding box center [39, 430] width 30 height 13
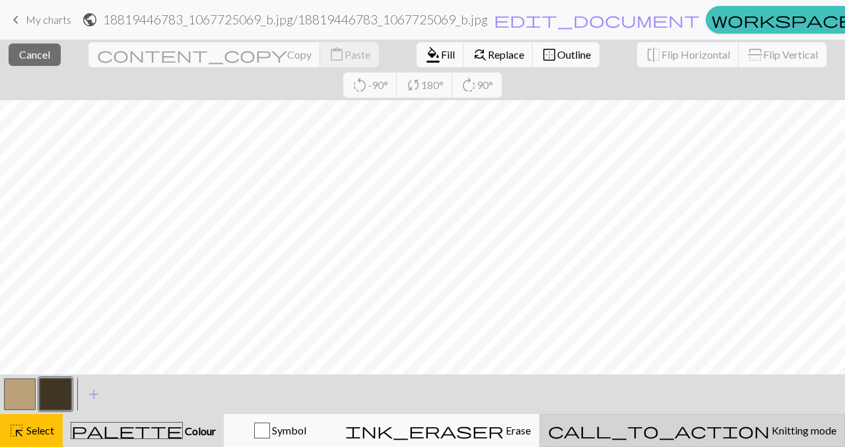
click at [718, 422] on span "call_to_action" at bounding box center [659, 431] width 222 height 18
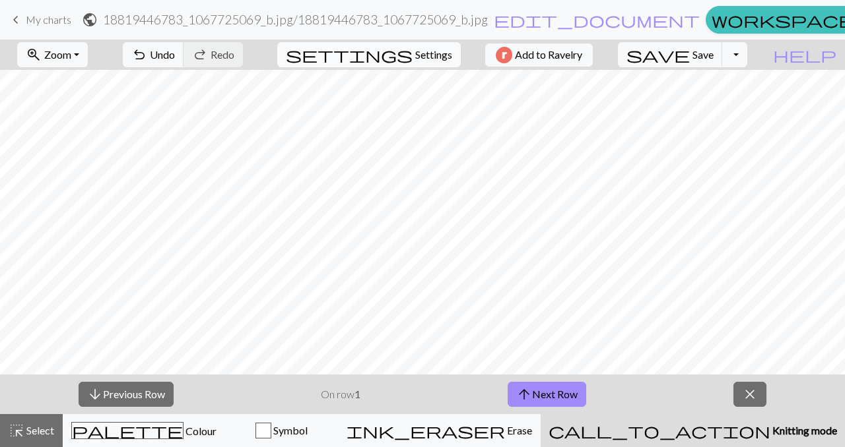
click at [405, 48] on button "settings Settings" at bounding box center [368, 54] width 183 height 25
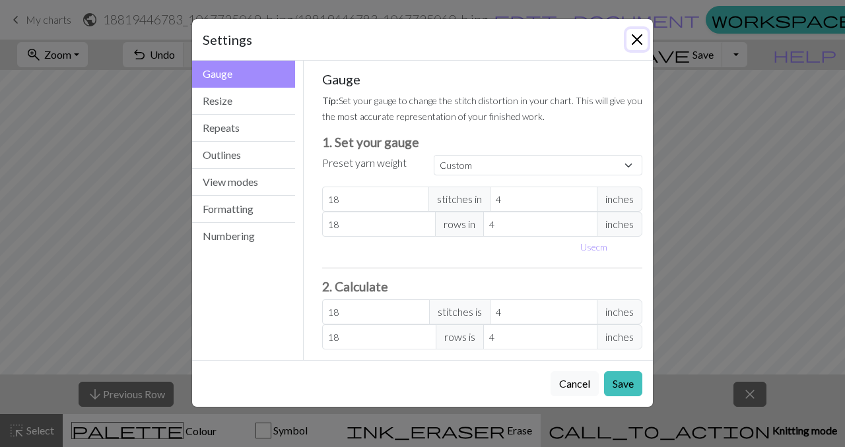
click at [638, 37] on button "Close" at bounding box center [636, 39] width 21 height 21
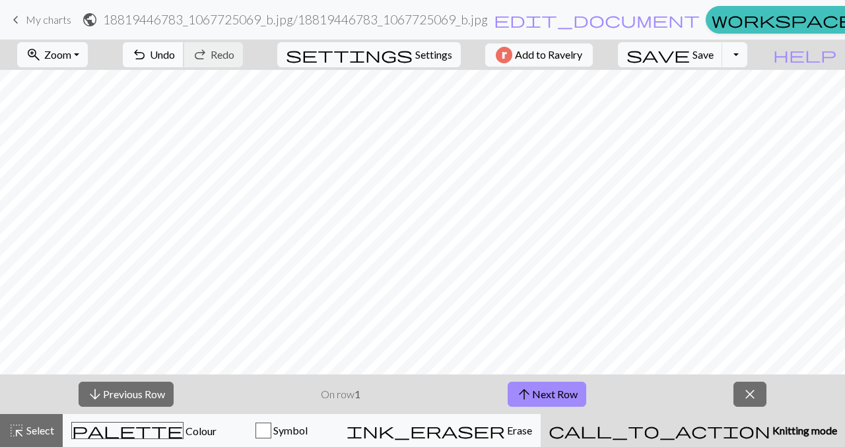
click at [184, 46] on button "undo Undo Undo" at bounding box center [153, 54] width 61 height 25
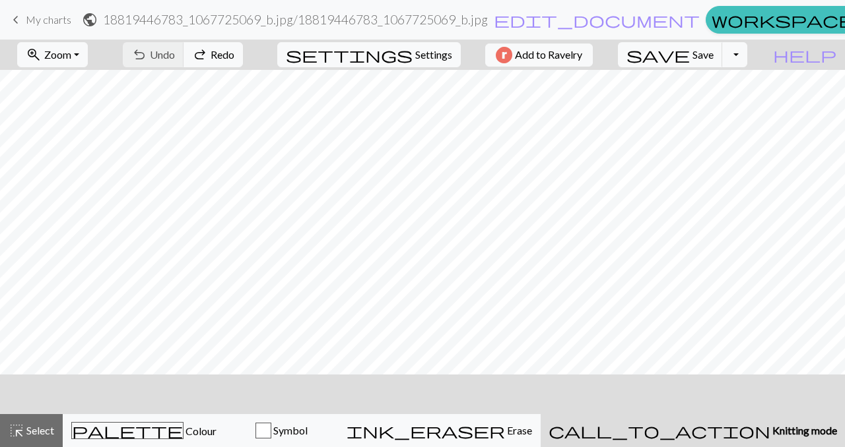
click at [211, 67] on div "undo Undo Undo redo Redo Redo" at bounding box center [183, 55] width 140 height 30
click at [236, 49] on div "undo Undo Undo redo Redo Redo" at bounding box center [183, 55] width 140 height 30
click at [531, 22] on span "edit_document" at bounding box center [597, 20] width 206 height 18
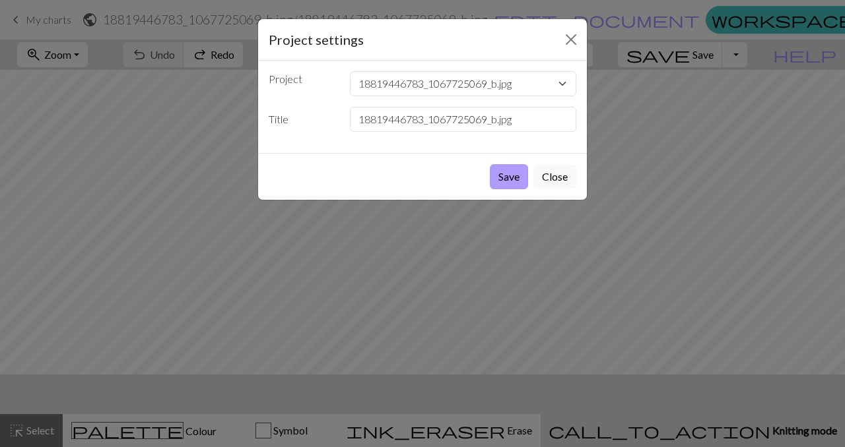
click at [514, 175] on button "Save" at bounding box center [509, 176] width 38 height 25
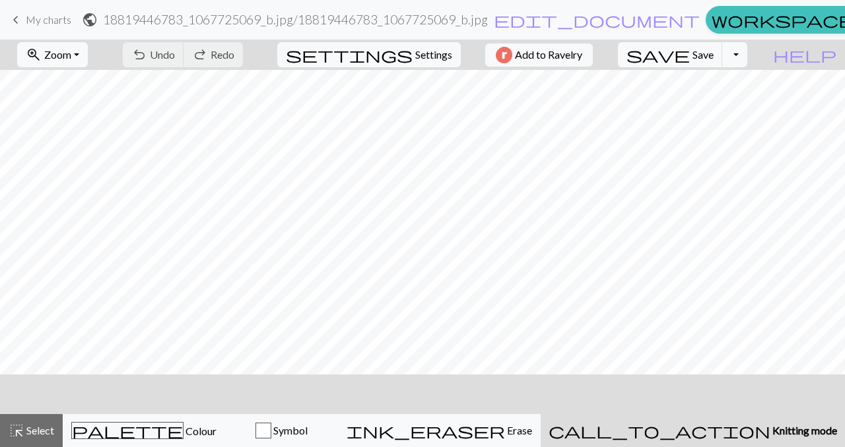
click at [61, 17] on span "My charts" at bounding box center [49, 19] width 46 height 13
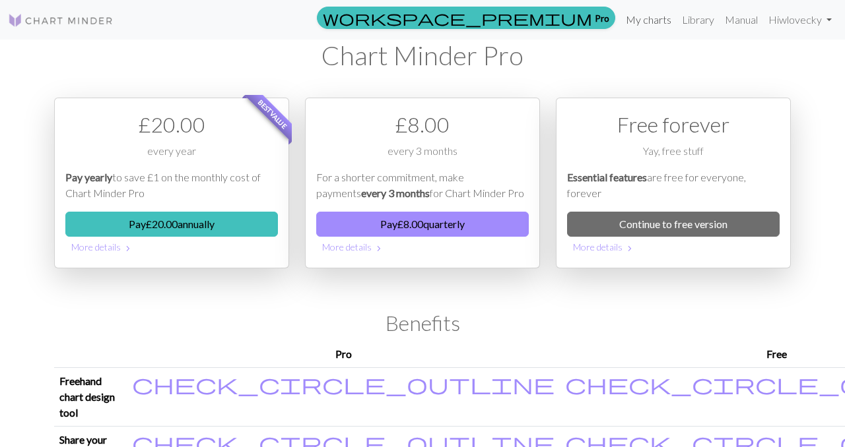
click at [650, 18] on link "My charts" at bounding box center [648, 20] width 56 height 26
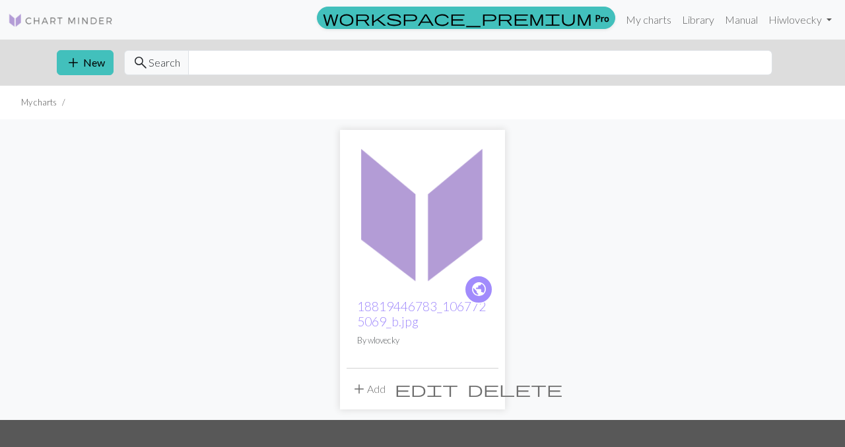
click at [488, 394] on span "delete" at bounding box center [514, 389] width 95 height 18
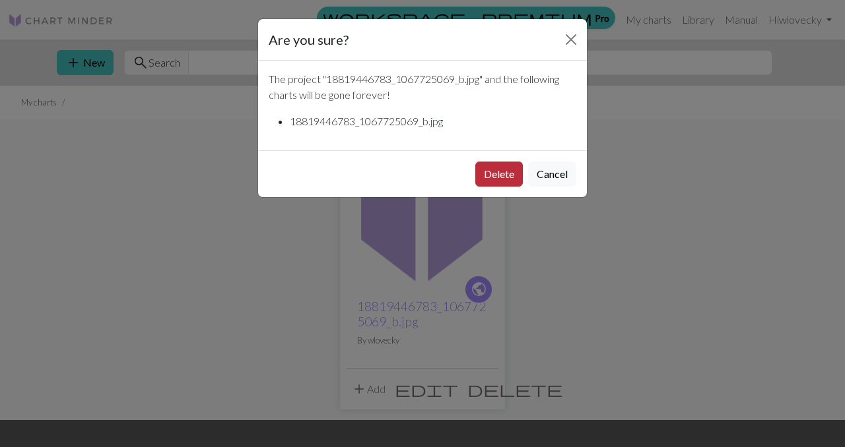
click at [500, 177] on button "Delete" at bounding box center [499, 174] width 48 height 25
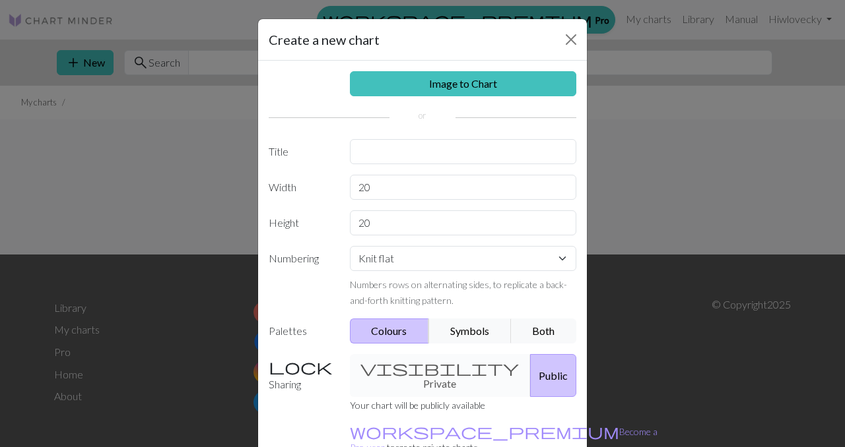
scroll to position [73, 0]
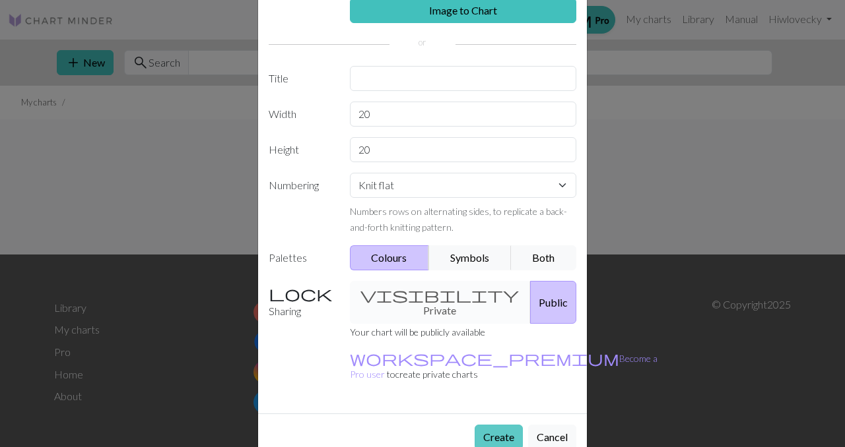
click at [494, 425] on button "Create" at bounding box center [499, 437] width 48 height 25
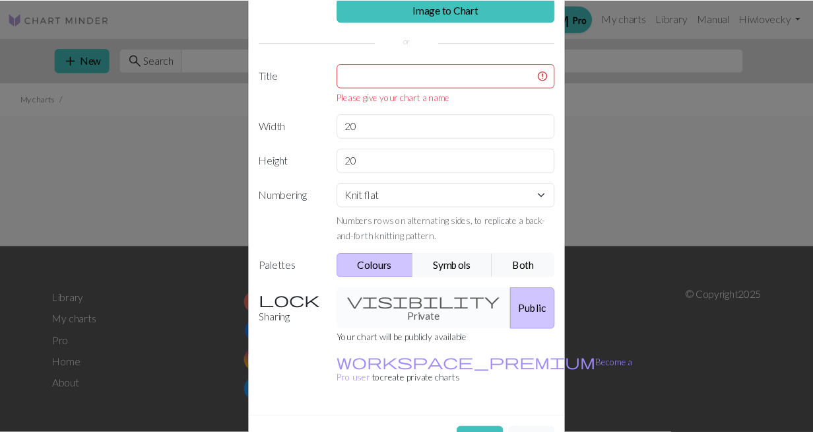
scroll to position [0, 0]
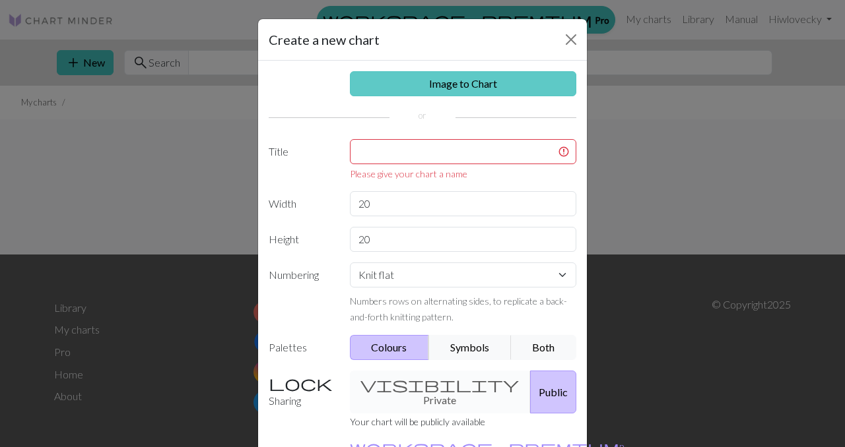
click at [445, 90] on link "Image to Chart" at bounding box center [463, 83] width 227 height 25
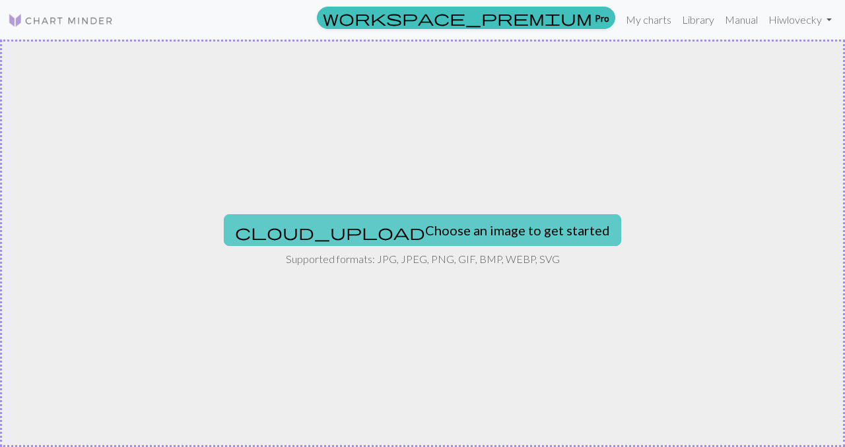
click at [409, 225] on button "cloud_upload Choose an image to get started" at bounding box center [422, 230] width 397 height 32
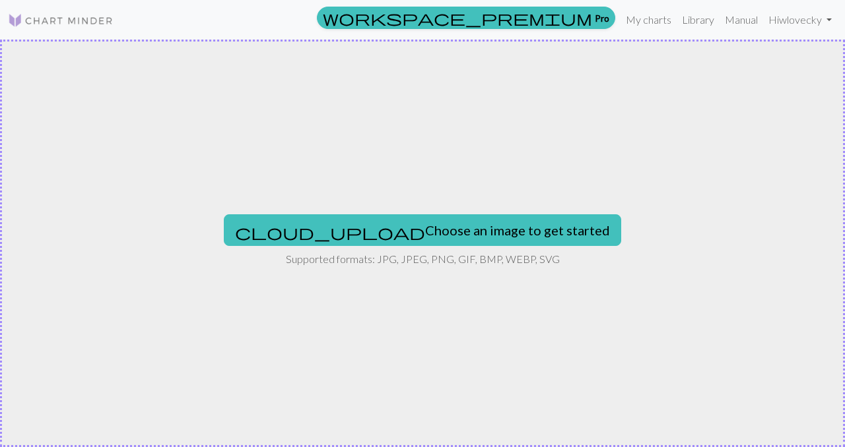
click at [422, 250] on div "cloud_upload Choose an image to get started Supported formats: JPG, JPEG, PNG, …" at bounding box center [422, 244] width 845 height 408
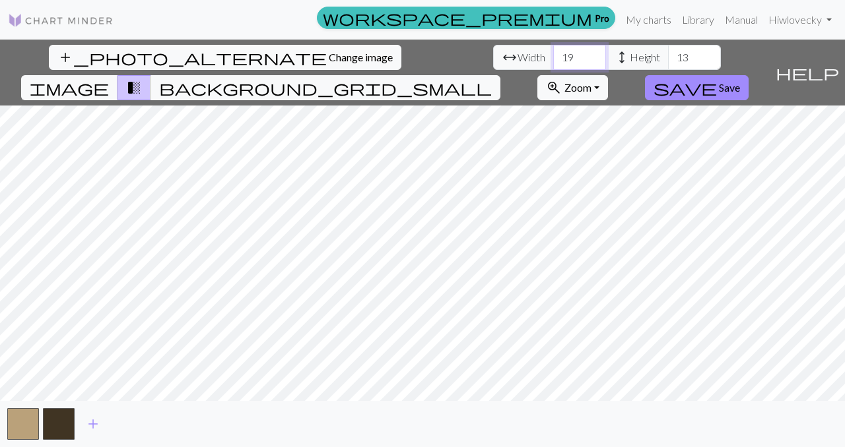
click at [553, 64] on input "19" at bounding box center [579, 57] width 53 height 25
click at [553, 64] on input "18" at bounding box center [579, 57] width 53 height 25
click at [553, 64] on input "17" at bounding box center [579, 57] width 53 height 25
click at [553, 64] on input "16" at bounding box center [579, 57] width 53 height 25
click at [553, 64] on input "15" at bounding box center [579, 57] width 53 height 25
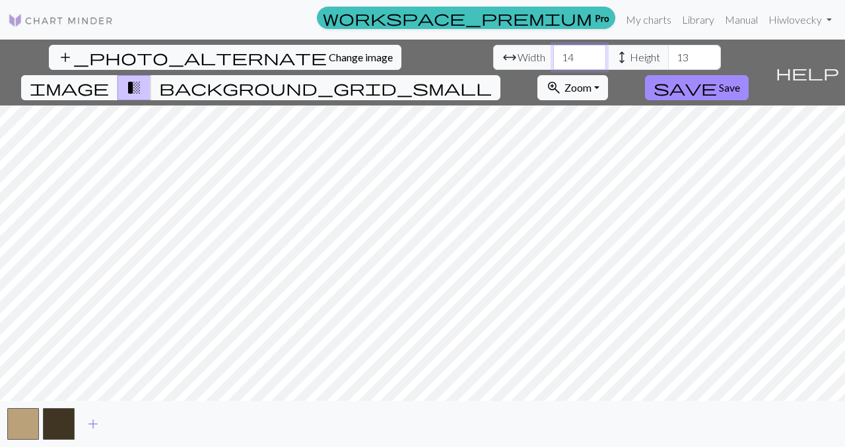
click at [553, 64] on input "14" at bounding box center [579, 57] width 53 height 25
click at [553, 51] on input "15" at bounding box center [579, 57] width 53 height 25
click at [553, 53] on input "16" at bounding box center [579, 57] width 53 height 25
click at [553, 53] on input "17" at bounding box center [579, 57] width 53 height 25
click at [553, 53] on input "18" at bounding box center [579, 57] width 53 height 25
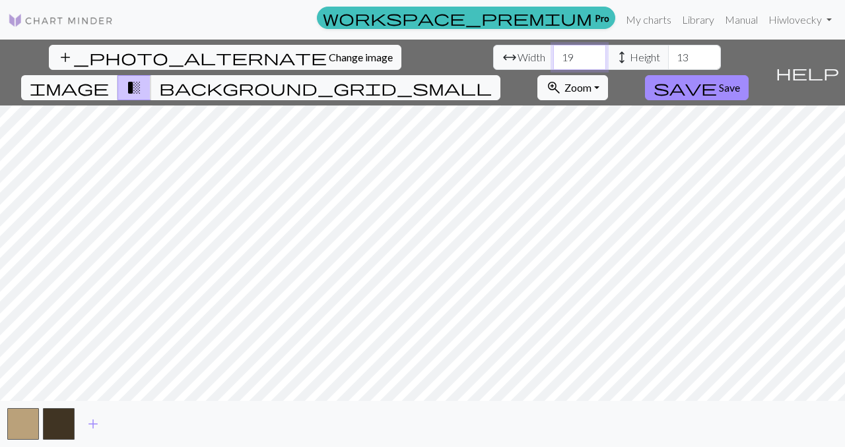
click at [553, 53] on input "19" at bounding box center [579, 57] width 53 height 25
click at [553, 53] on input "20" at bounding box center [579, 57] width 53 height 25
click at [553, 53] on input "21" at bounding box center [579, 57] width 53 height 25
click at [553, 53] on input "22" at bounding box center [579, 57] width 53 height 25
click at [553, 53] on input "23" at bounding box center [579, 57] width 53 height 25
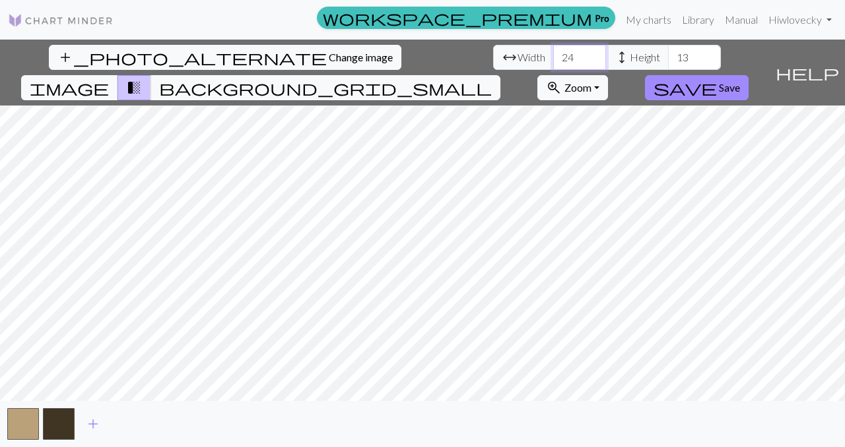
click at [553, 53] on input "24" at bounding box center [579, 57] width 53 height 25
click at [553, 53] on input "25" at bounding box center [579, 57] width 53 height 25
click at [553, 53] on input "26" at bounding box center [579, 57] width 53 height 25
type input "27"
click at [553, 53] on input "27" at bounding box center [579, 57] width 53 height 25
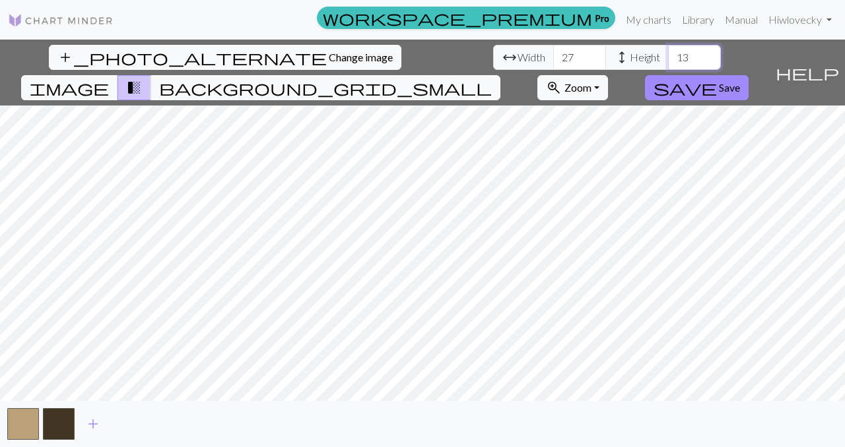
click at [668, 58] on input "13" at bounding box center [694, 57] width 53 height 25
click at [668, 53] on input "14" at bounding box center [694, 57] width 53 height 25
click at [668, 53] on input "15" at bounding box center [694, 57] width 53 height 25
click at [668, 53] on input "16" at bounding box center [694, 57] width 53 height 25
click at [668, 53] on input "17" at bounding box center [694, 57] width 53 height 25
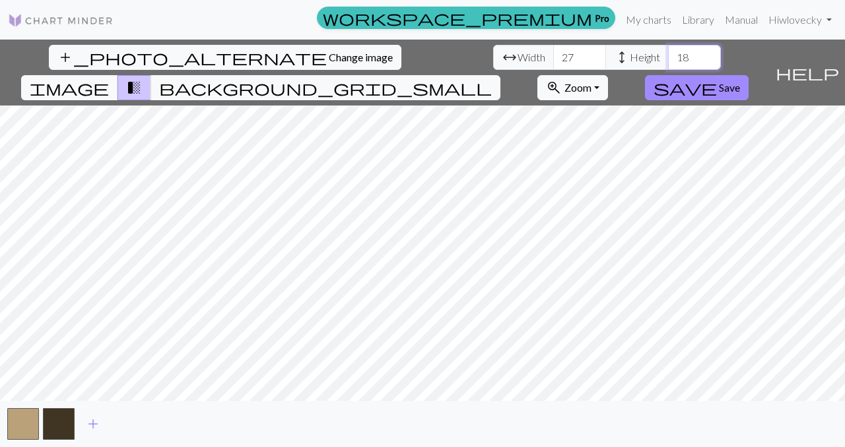
click at [668, 53] on input "18" at bounding box center [694, 57] width 53 height 25
click at [668, 53] on input "19" at bounding box center [694, 57] width 53 height 25
click at [668, 53] on input "20" at bounding box center [694, 57] width 53 height 25
type input "19"
click at [668, 61] on input "19" at bounding box center [694, 57] width 53 height 25
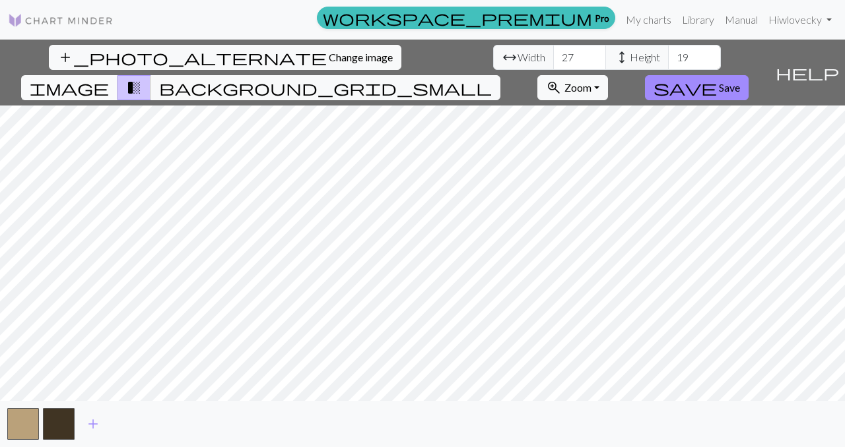
click at [109, 79] on span "image" at bounding box center [69, 88] width 79 height 18
click at [142, 79] on span "transition_fade" at bounding box center [134, 88] width 16 height 18
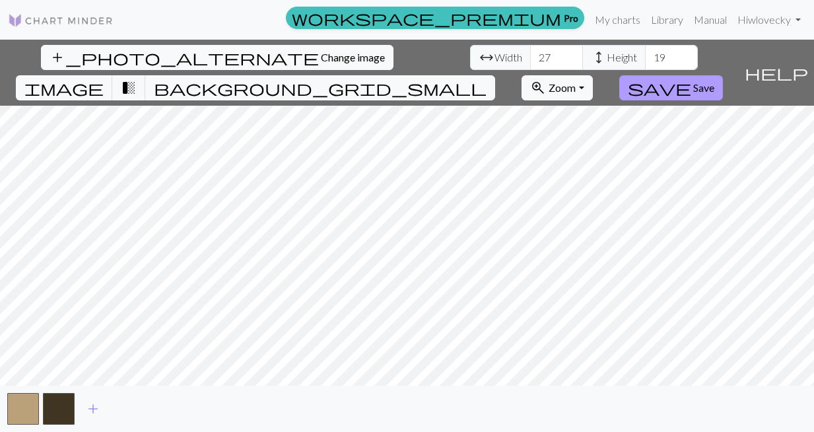
click at [723, 75] on button "save Save" at bounding box center [671, 87] width 104 height 25
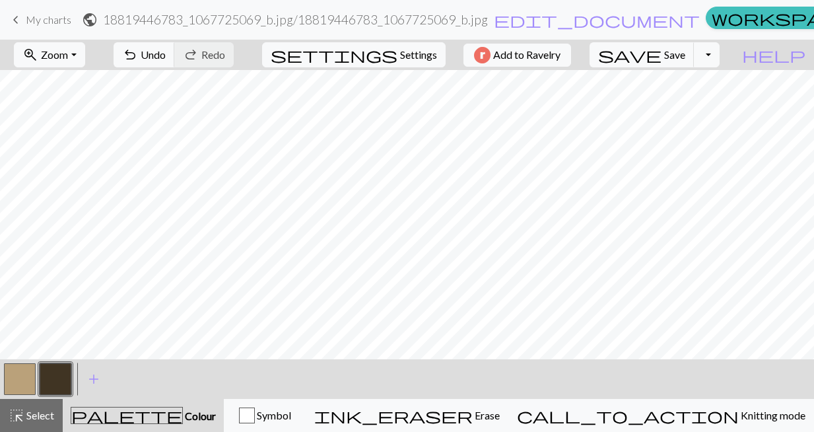
click at [47, 372] on button "button" at bounding box center [56, 379] width 32 height 32
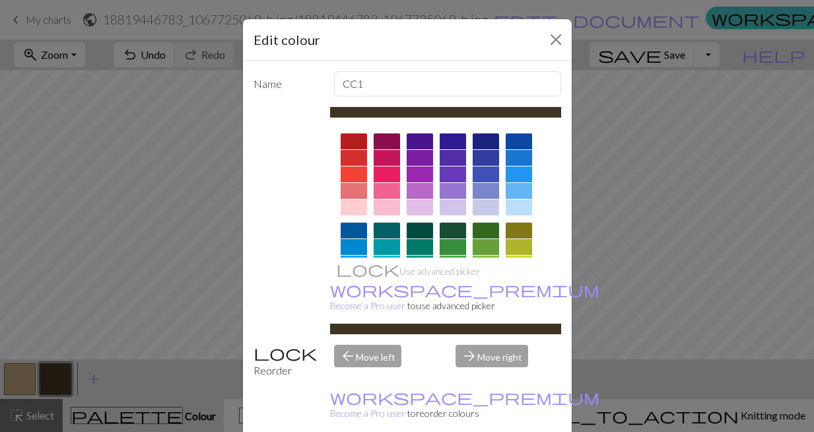
click at [148, 189] on div "Edit colour Name CC1 Use advanced picker workspace_premium Become a Pro user to…" at bounding box center [407, 216] width 814 height 432
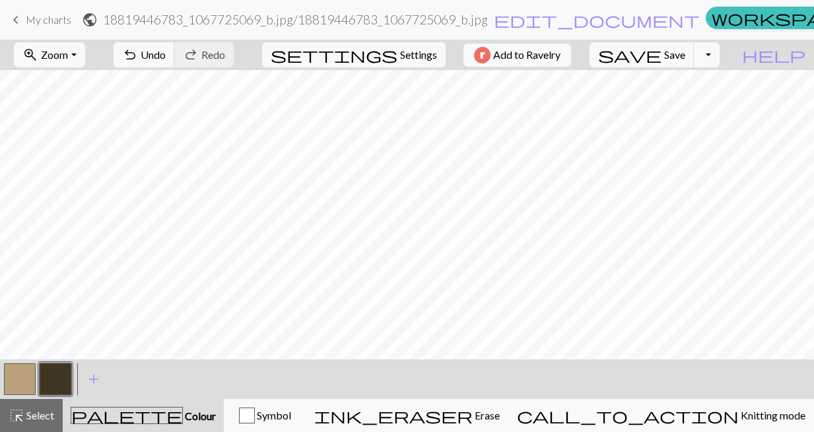
click at [15, 382] on button "button" at bounding box center [20, 379] width 32 height 32
click at [55, 379] on button "button" at bounding box center [56, 379] width 32 height 32
click at [10, 374] on button "button" at bounding box center [20, 379] width 32 height 32
click at [53, 391] on button "button" at bounding box center [56, 379] width 32 height 32
